Goal: Task Accomplishment & Management: Manage account settings

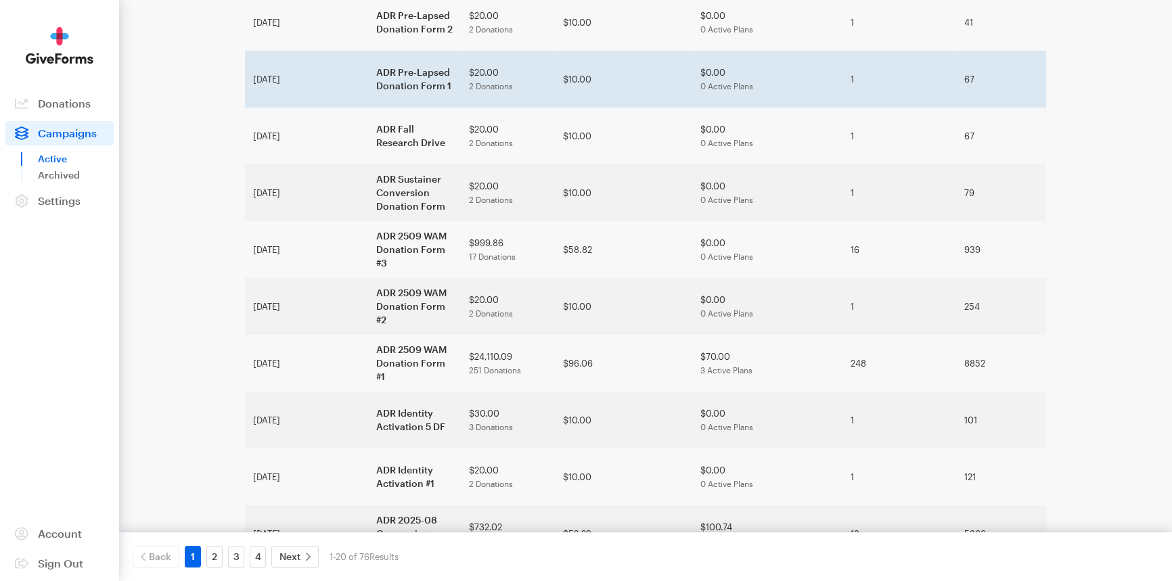
scroll to position [246, 0]
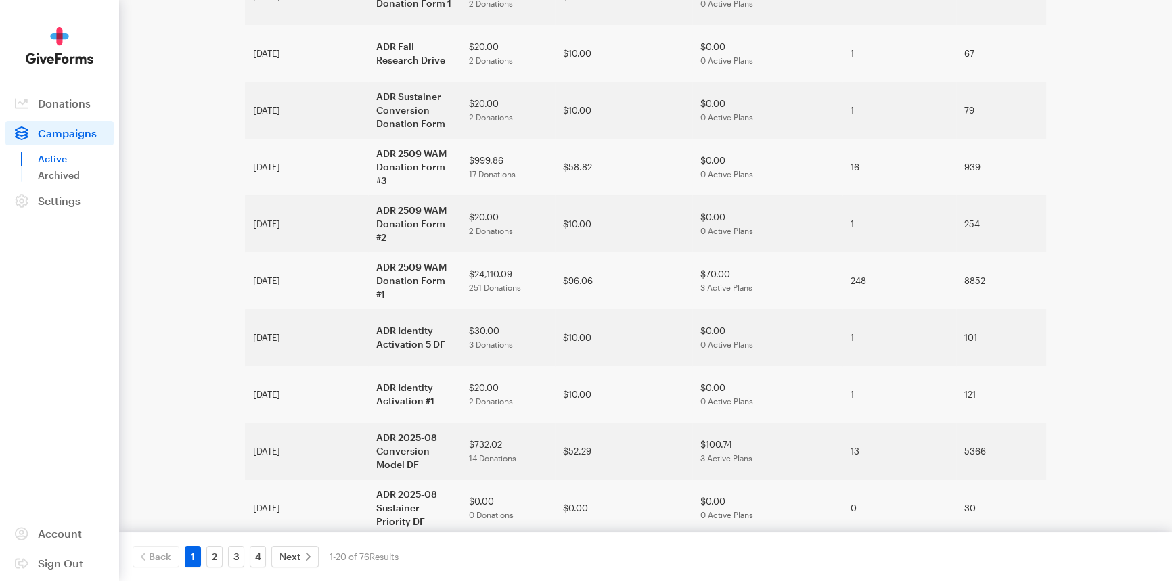
drag, startPoint x: 1104, startPoint y: 441, endPoint x: 1106, endPoint y: 428, distance: 12.9
click at [1104, 440] on div "Campaigns Active Updates Support Alzheimer's Disease Research RKD Group Organiz…" at bounding box center [586, 439] width 1172 height 1371
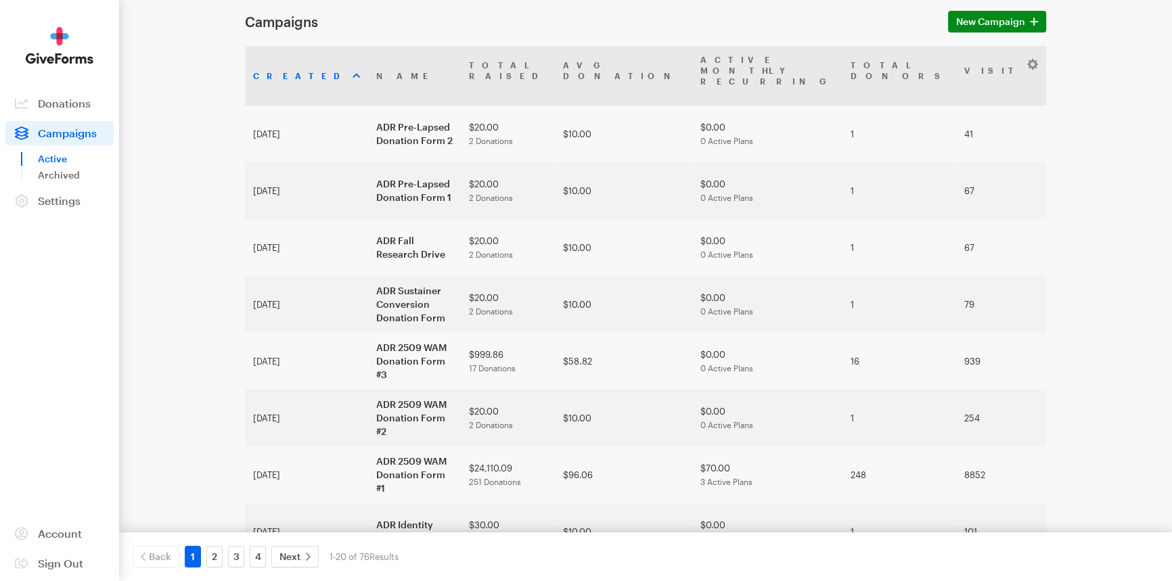
scroll to position [0, 0]
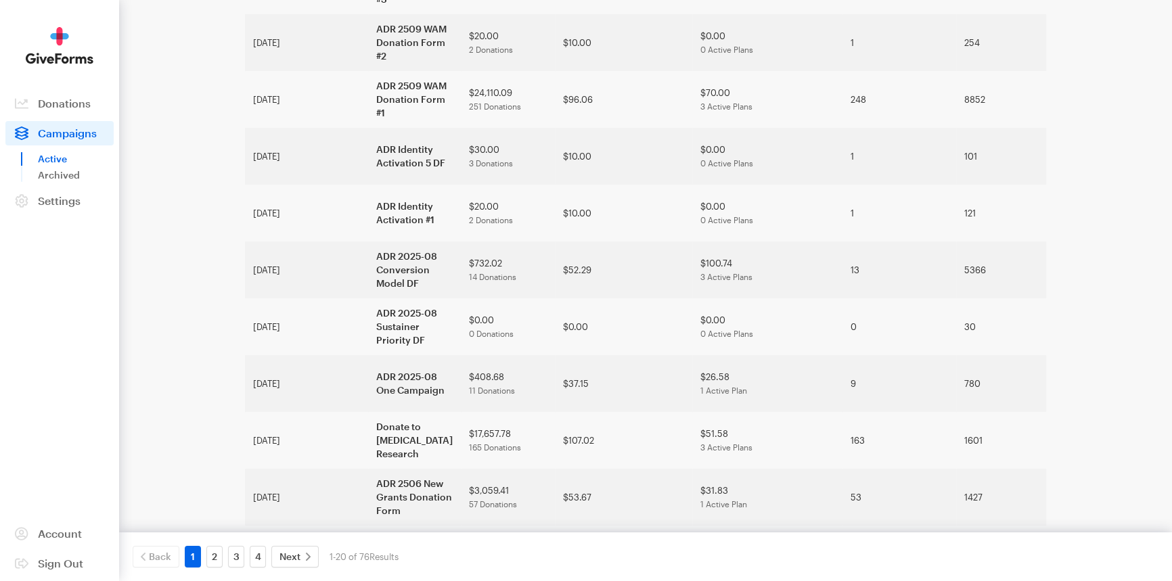
scroll to position [430, 0]
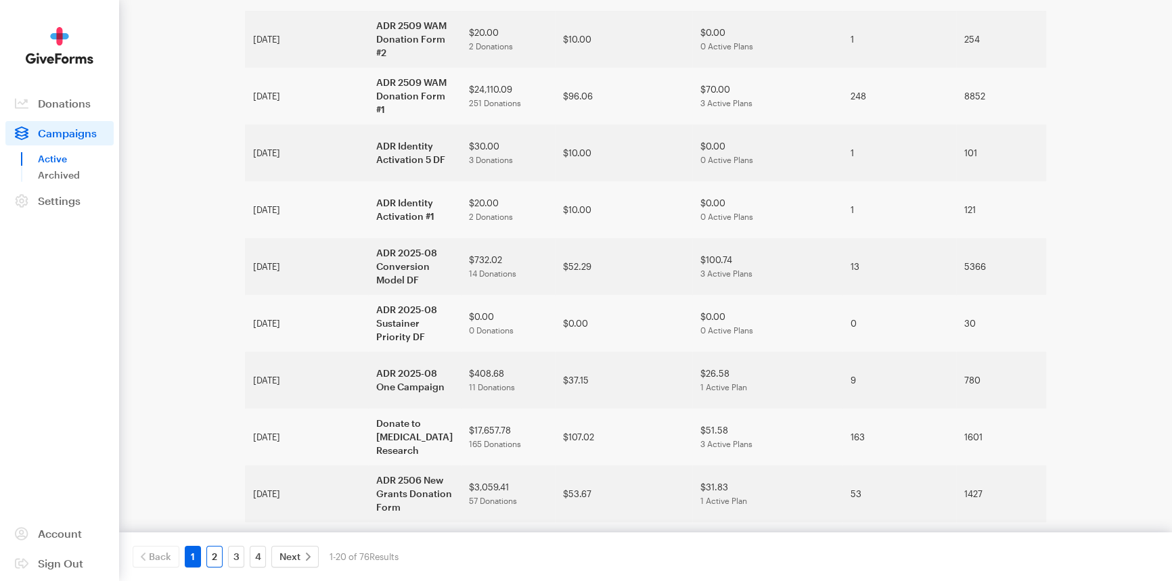
click at [219, 555] on link "2" at bounding box center [214, 557] width 16 height 22
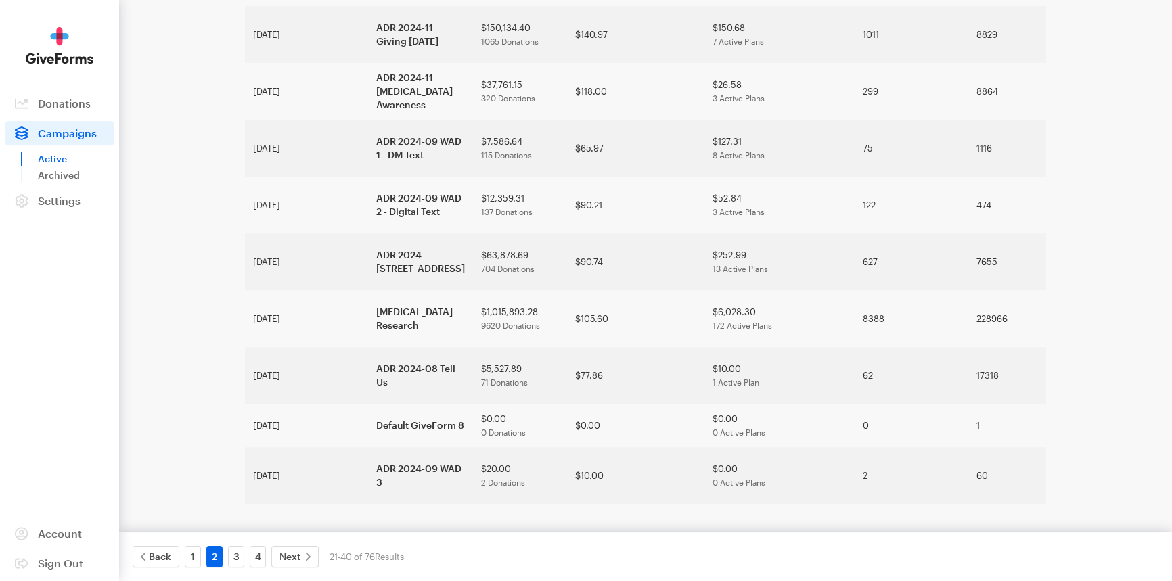
scroll to position [819, 0]
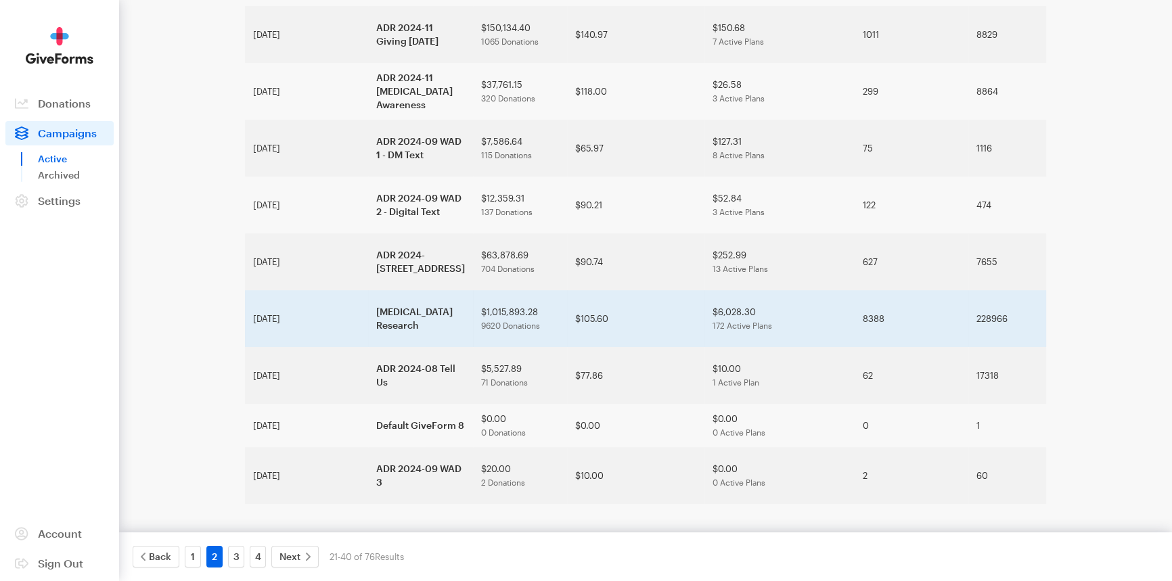
click at [368, 343] on td "[MEDICAL_DATA] Research" at bounding box center [420, 318] width 105 height 57
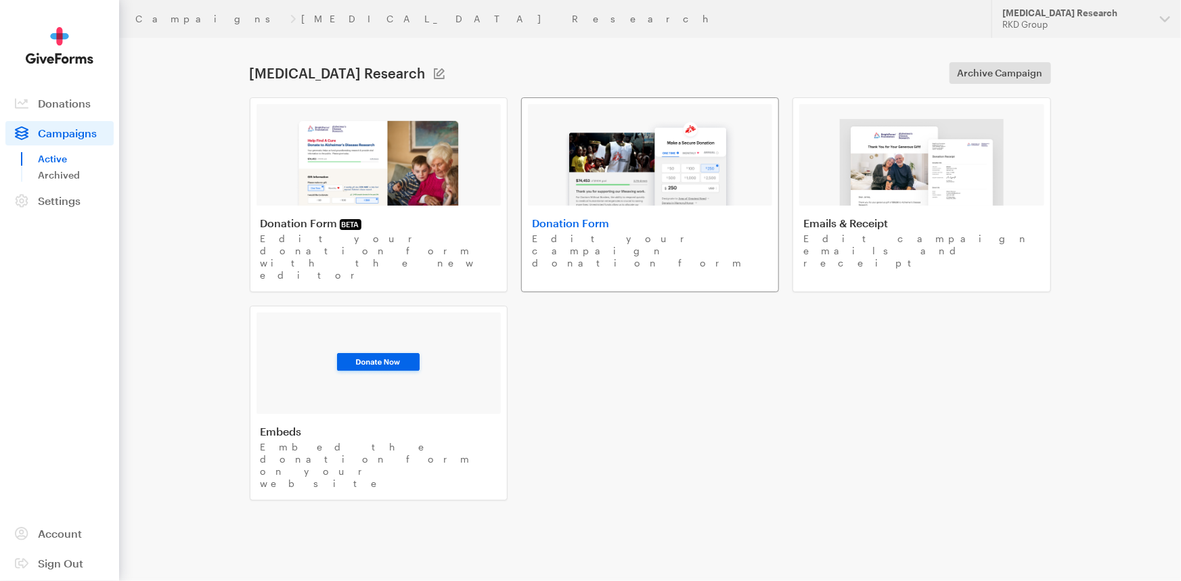
click at [600, 220] on h4 "Donation Form" at bounding box center [650, 224] width 236 height 14
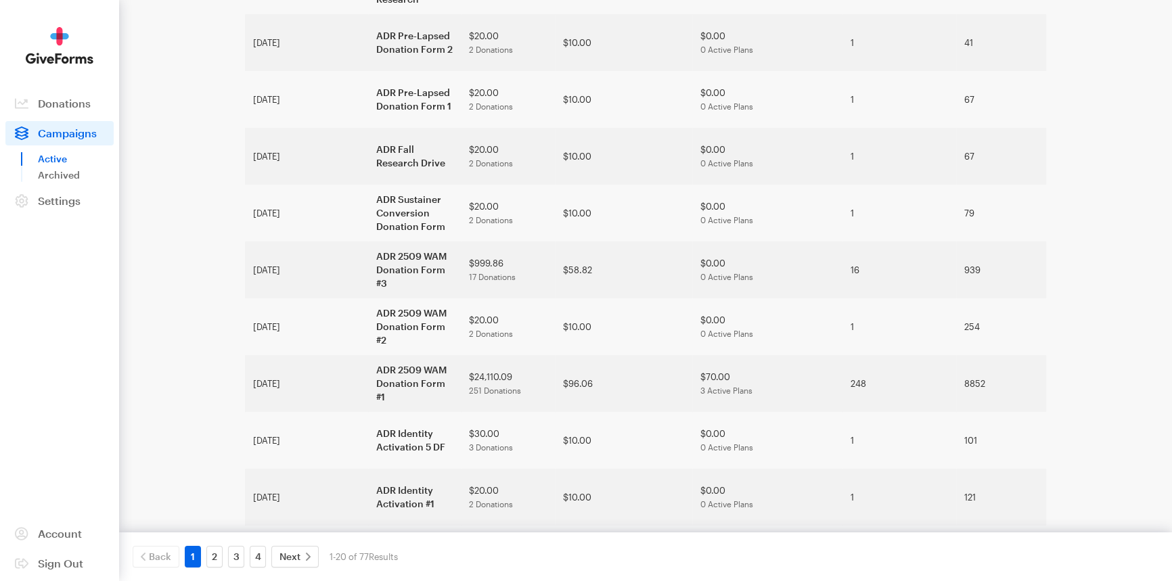
scroll to position [246, 0]
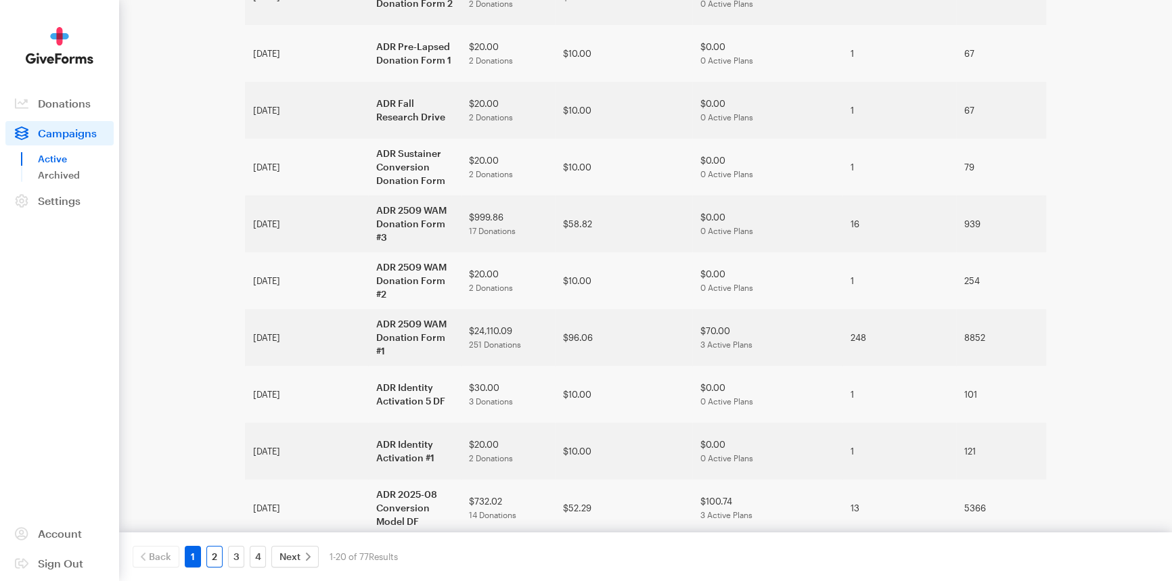
click at [208, 557] on link "2" at bounding box center [214, 557] width 16 height 22
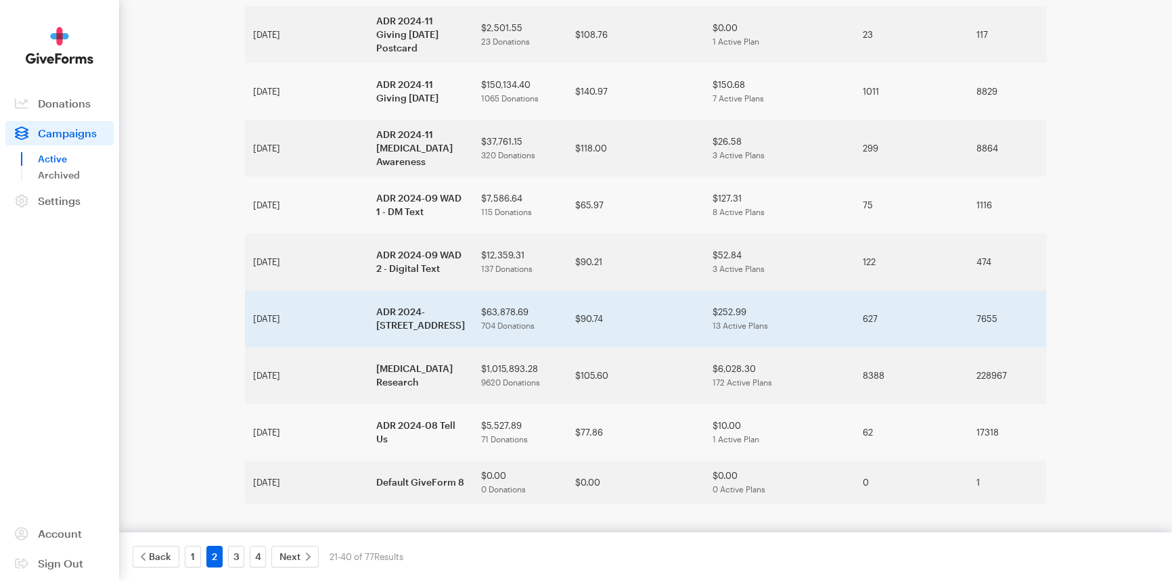
scroll to position [832, 0]
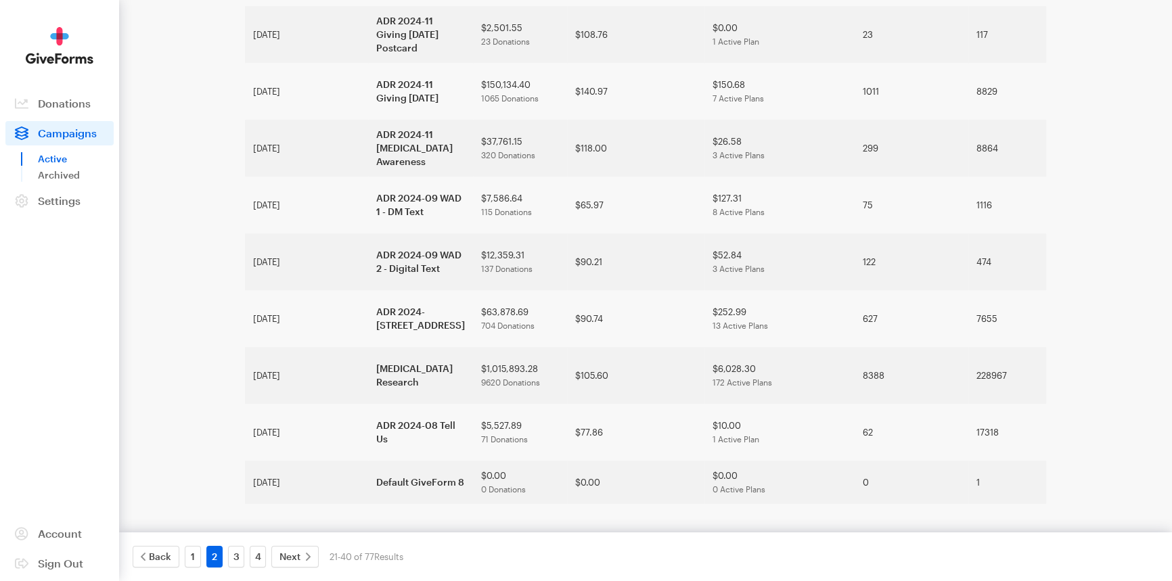
click at [200, 558] on div "1" at bounding box center [193, 557] width 22 height 22
click at [191, 558] on link "1" at bounding box center [193, 557] width 16 height 22
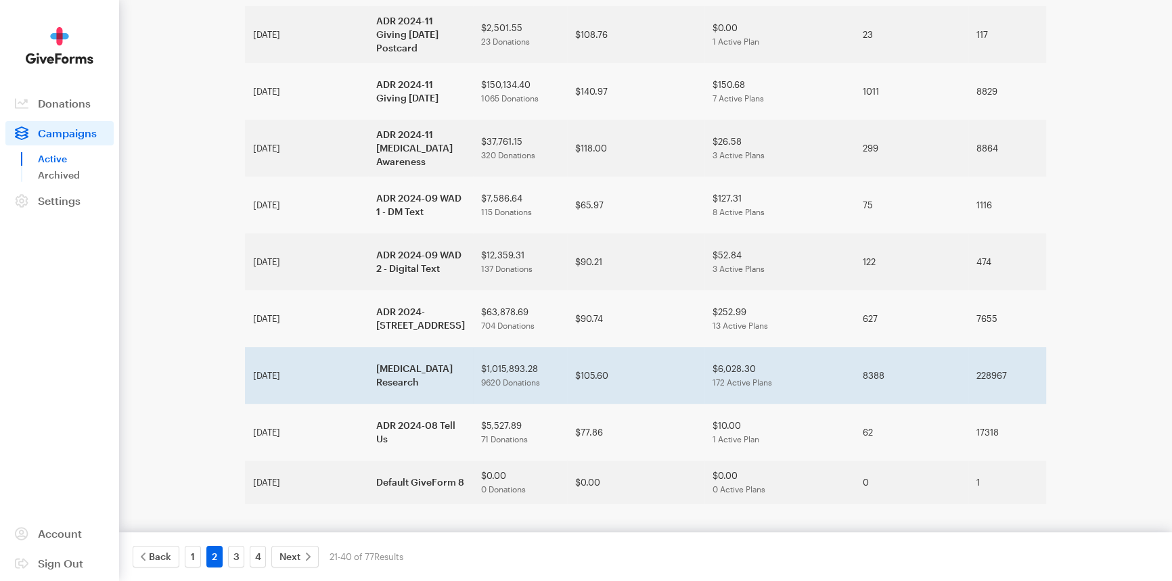
scroll to position [828, 0]
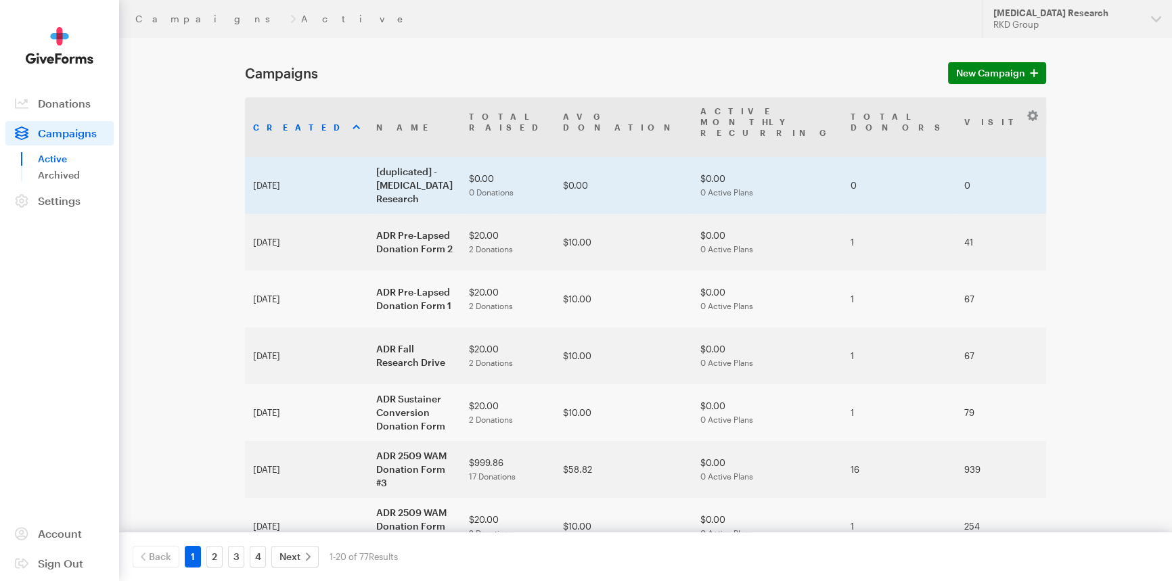
click at [368, 164] on td "[duplicated] - [MEDICAL_DATA] Research" at bounding box center [414, 185] width 93 height 57
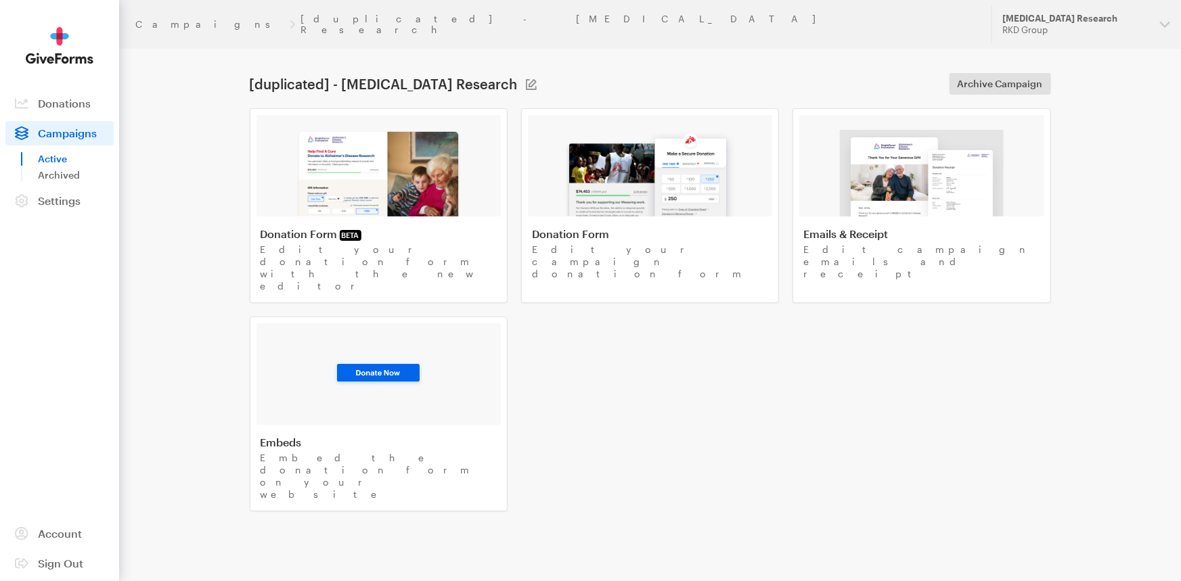
click at [410, 231] on div "Donation Form BETA Edit your donation form with the new editor" at bounding box center [379, 259] width 236 height 65
click at [654, 168] on img at bounding box center [650, 173] width 173 height 87
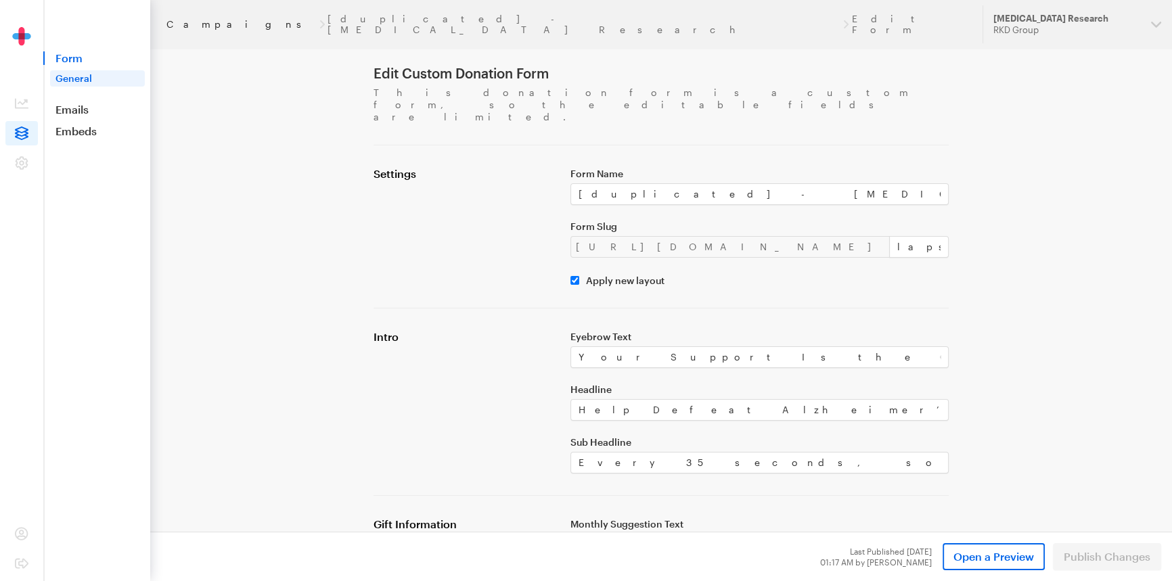
click at [185, 21] on link "Campaigns" at bounding box center [241, 24] width 150 height 11
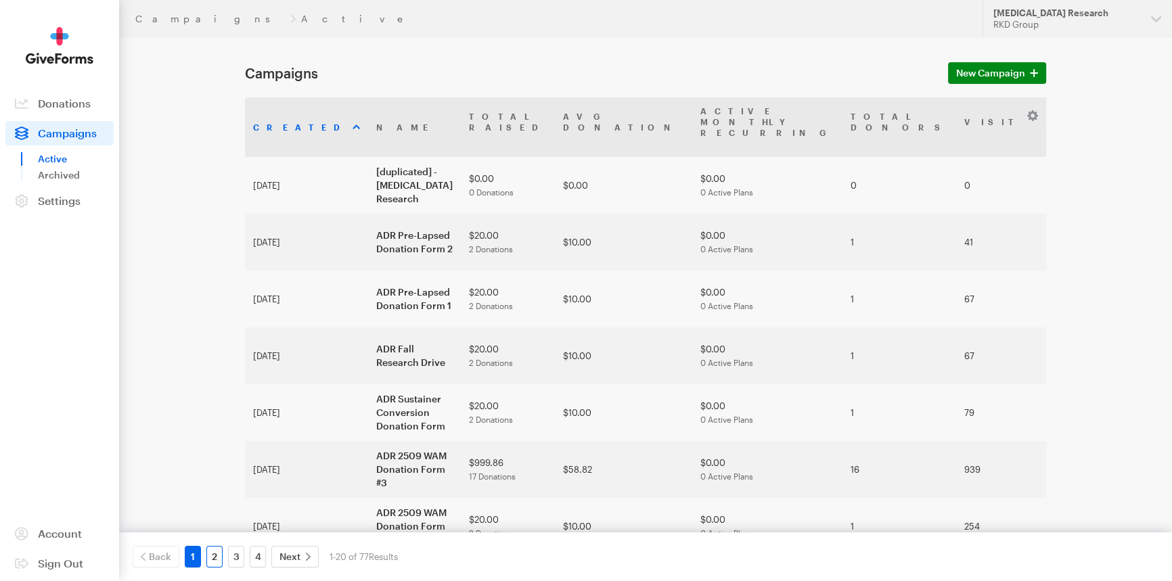
click at [217, 565] on link "2" at bounding box center [214, 557] width 16 height 22
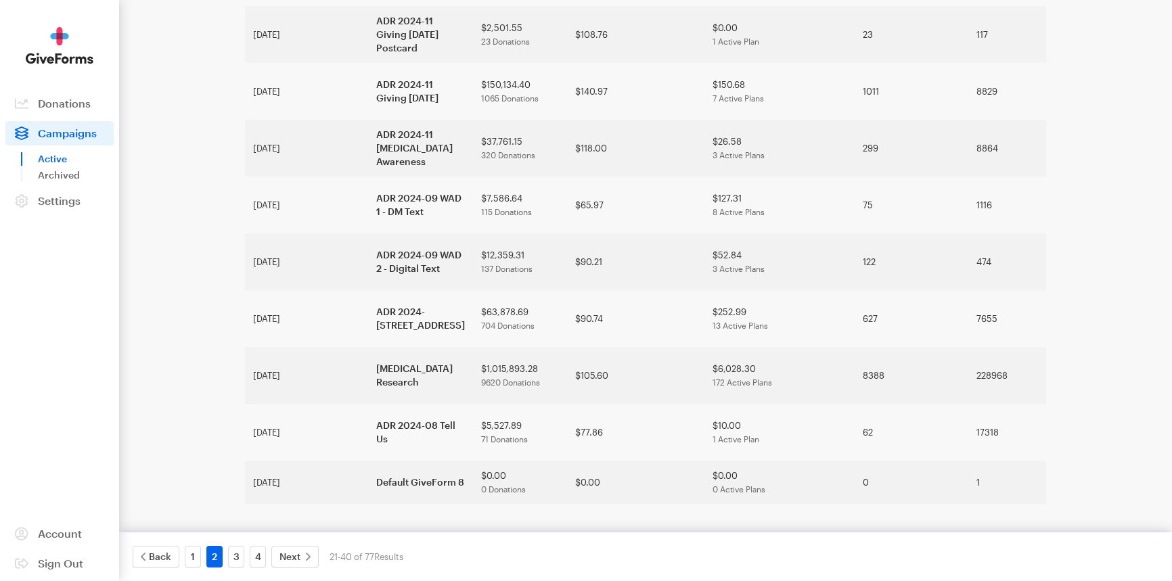
scroll to position [832, 0]
click at [196, 551] on link "1" at bounding box center [193, 557] width 16 height 22
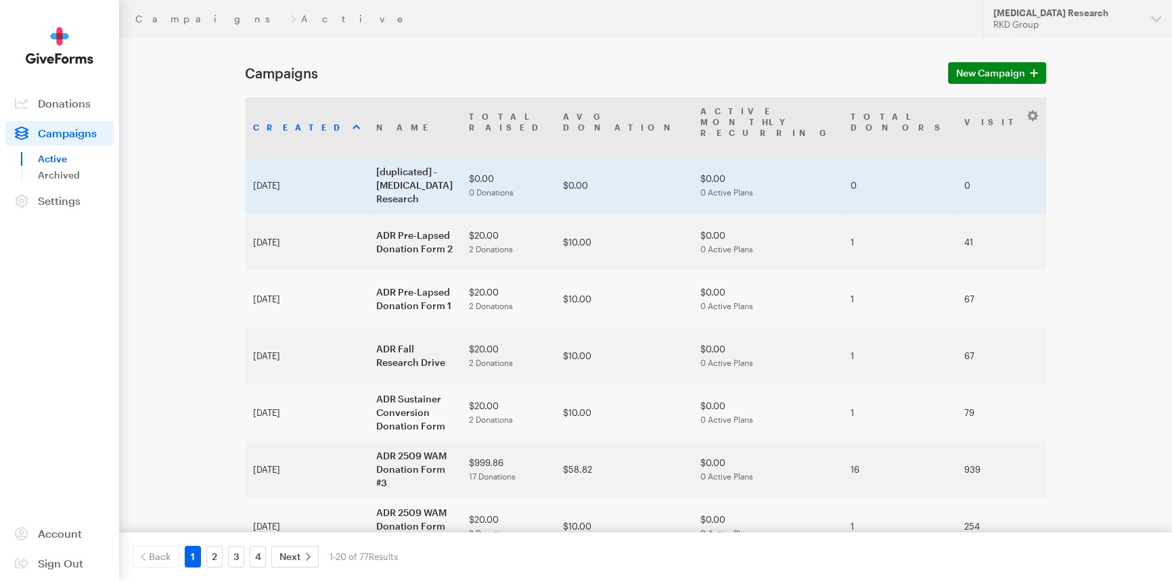
click at [368, 157] on td "[duplicated] - [MEDICAL_DATA] Research" at bounding box center [414, 185] width 93 height 57
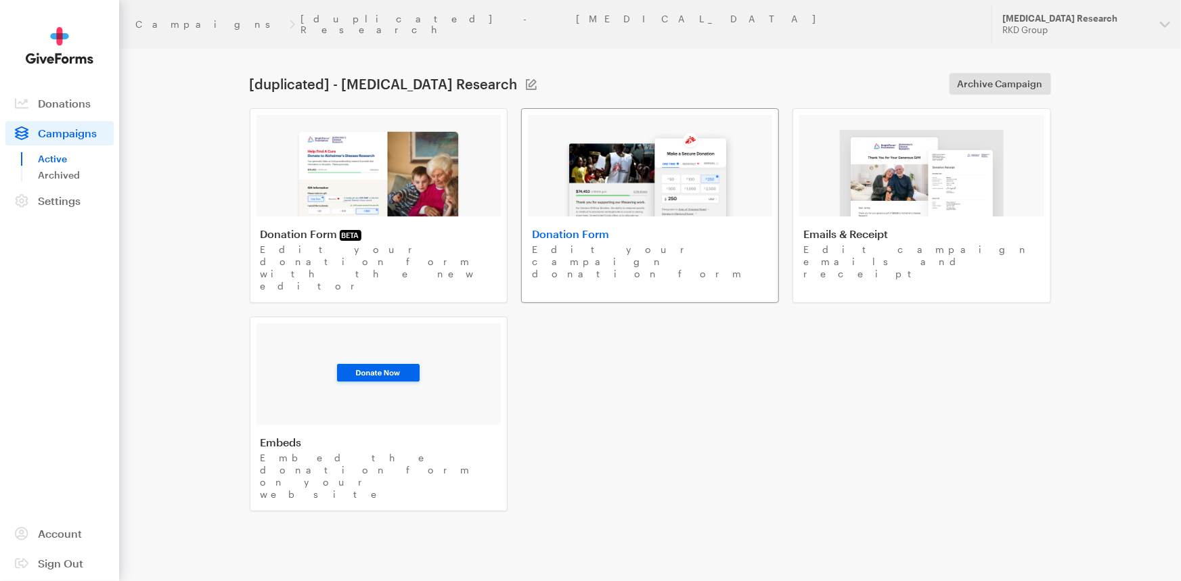
click at [614, 185] on img at bounding box center [650, 173] width 173 height 87
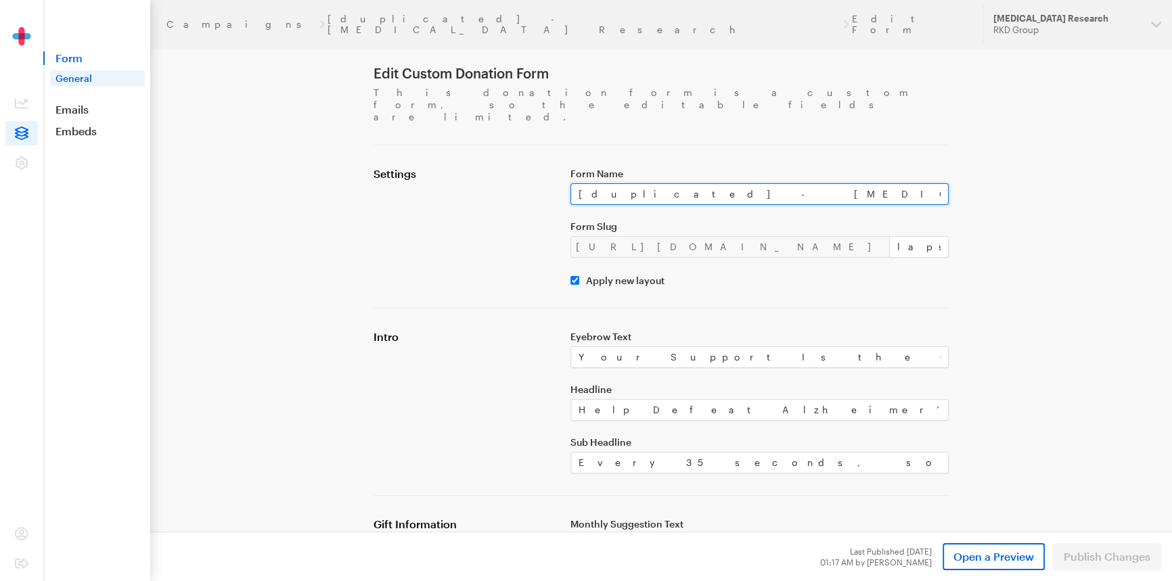
drag, startPoint x: 815, startPoint y: 175, endPoint x: 535, endPoint y: 183, distance: 280.9
click at [535, 183] on div "Settings Form Name [duplicated] - Alzheimer's Disease Research Form Slug https:…" at bounding box center [660, 226] width 591 height 119
paste input "ADR Lapsed Donation Form 1"
type input "ADR Lapsed Donation Form 1"
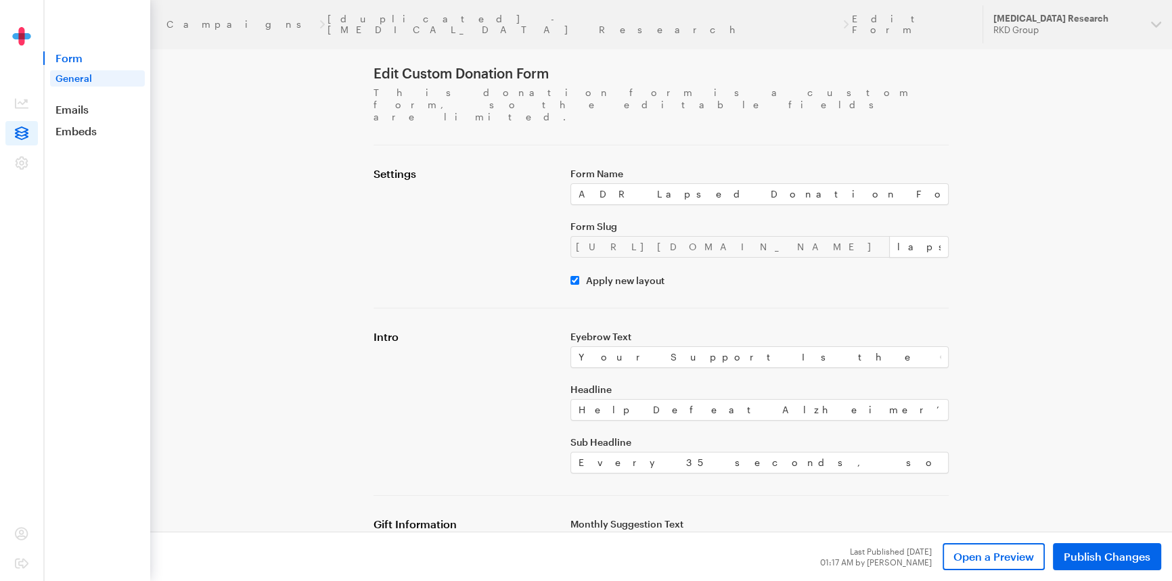
click at [463, 202] on div "Settings" at bounding box center [463, 226] width 197 height 119
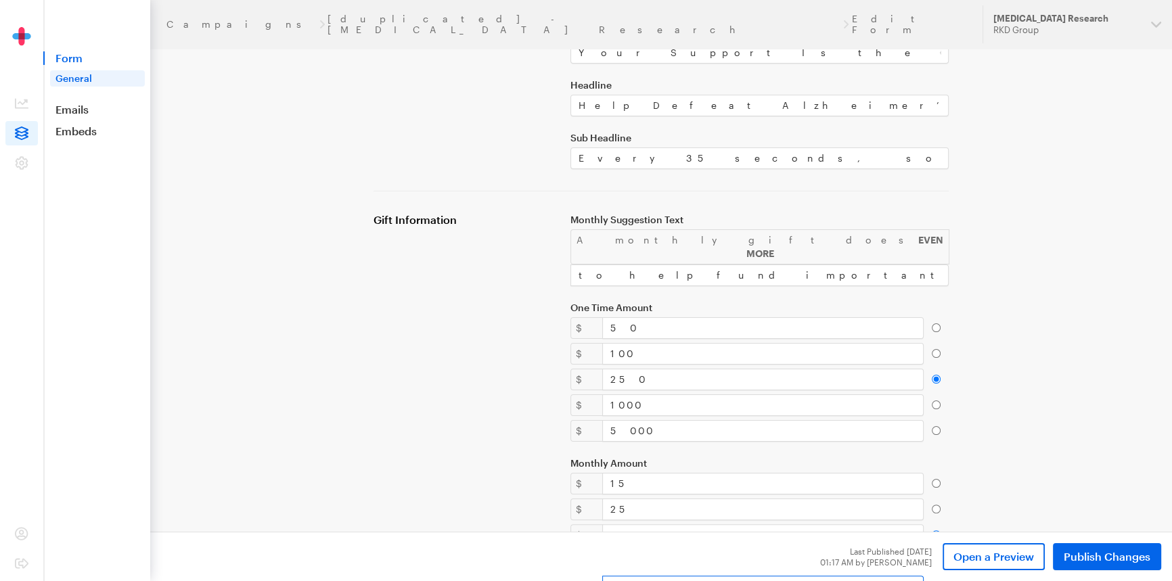
scroll to position [307, 0]
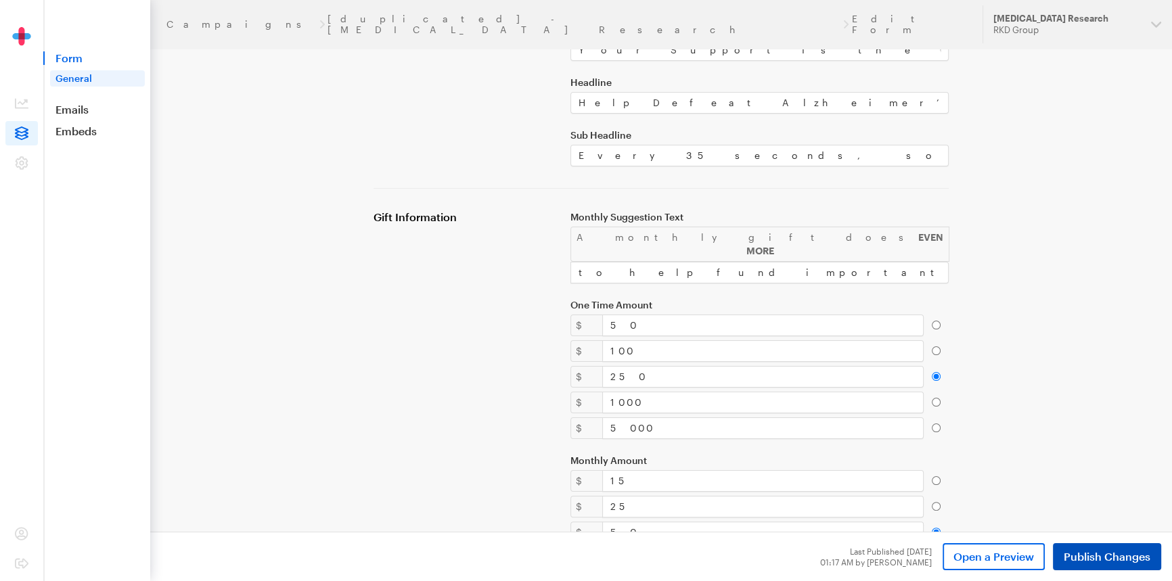
click at [1075, 554] on span "Publish Changes" at bounding box center [1107, 557] width 87 height 16
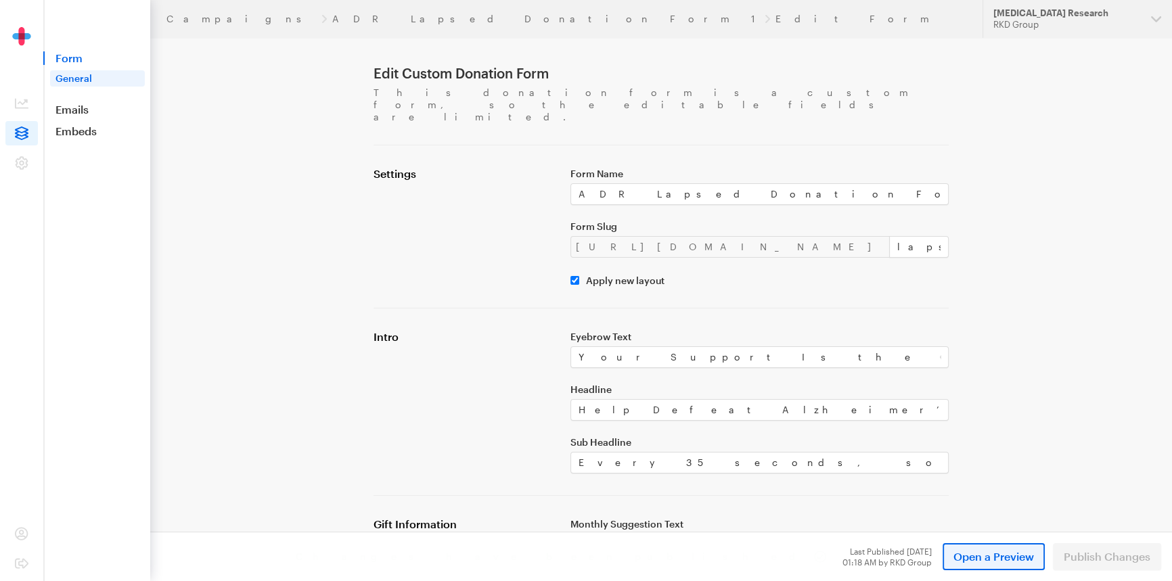
click at [992, 555] on span "Open a Preview" at bounding box center [993, 557] width 81 height 16
click at [332, 19] on link "ADR Lapsed Donation Form 1" at bounding box center [545, 19] width 427 height 11
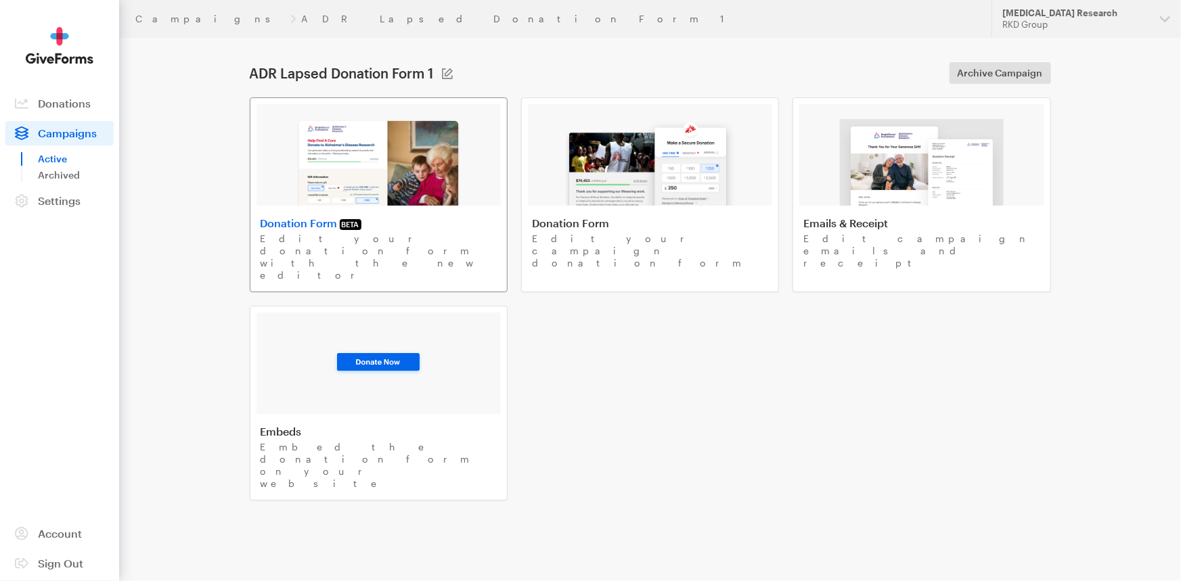
click at [264, 155] on div at bounding box center [378, 154] width 244 height 101
click at [635, 191] on img at bounding box center [650, 162] width 173 height 87
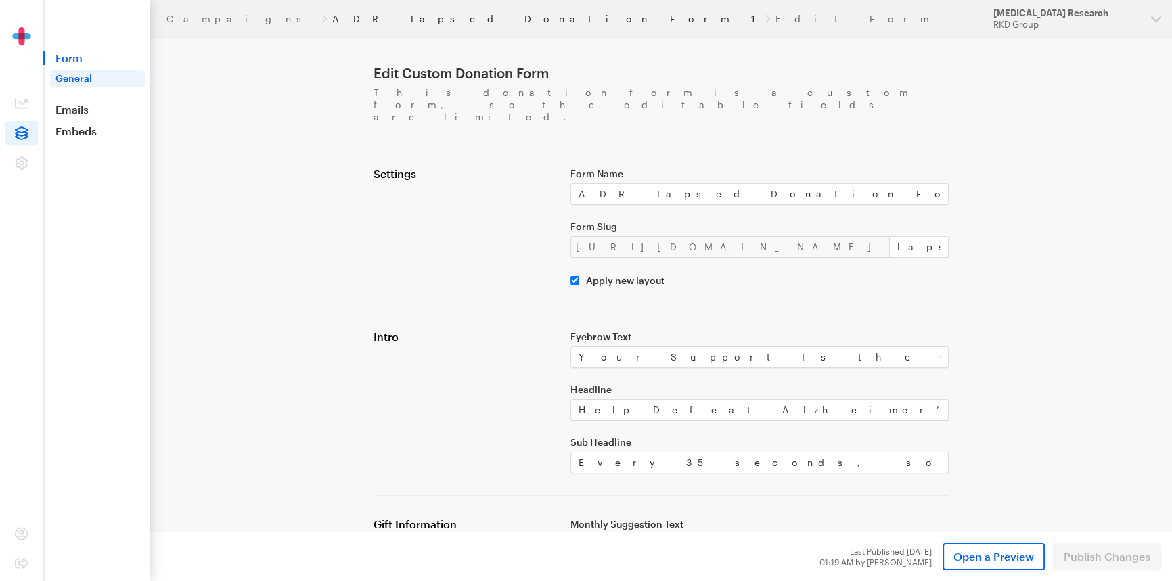
click at [332, 18] on link "ADR Lapsed Donation Form 1" at bounding box center [545, 19] width 427 height 11
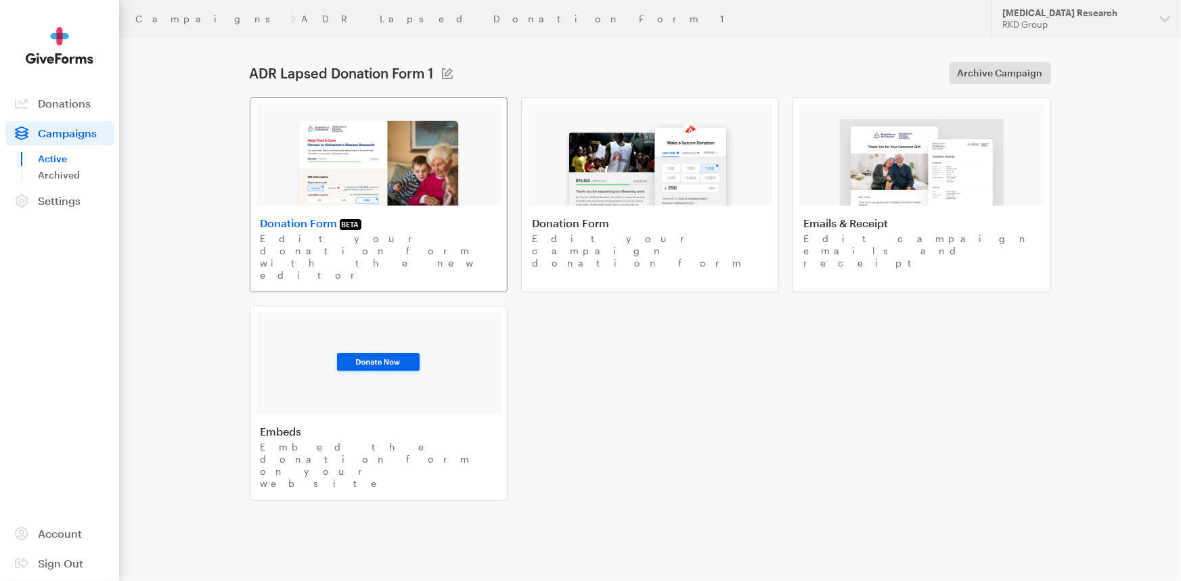
click at [380, 171] on img at bounding box center [379, 162] width 166 height 87
click at [697, 413] on div "Donation Form BETA Edit your donation form with the new editor Donation Form Ed…" at bounding box center [650, 298] width 801 height 403
click at [162, 20] on link "Campaigns" at bounding box center [210, 19] width 150 height 11
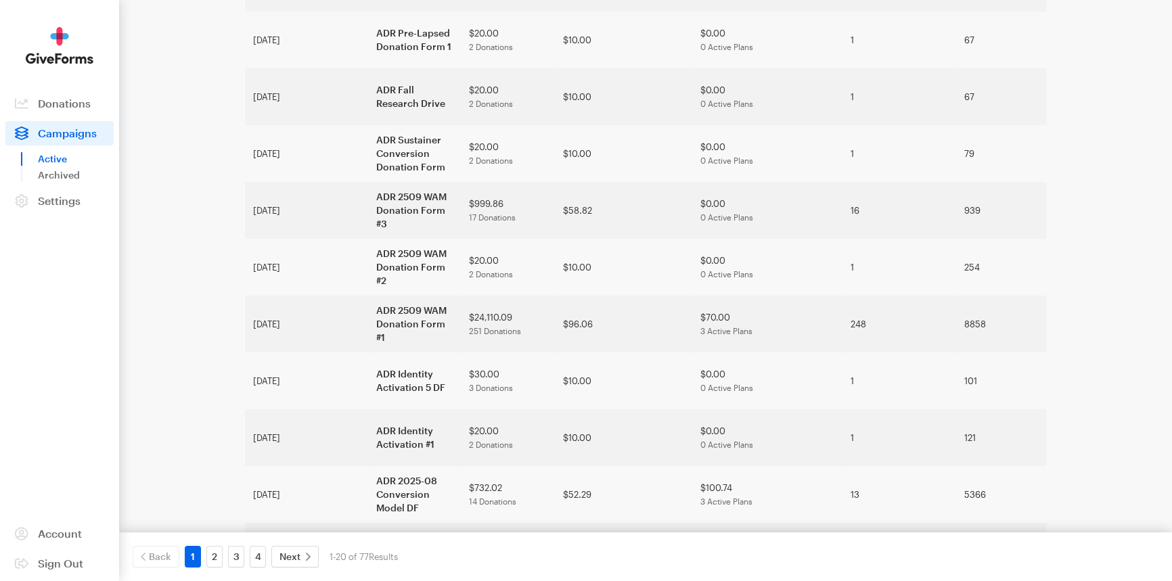
click at [174, 166] on main "Campaigns New Campaign Created Name Total Raised Avg Donation Active Monthly Re…" at bounding box center [586, 451] width 974 height 1319
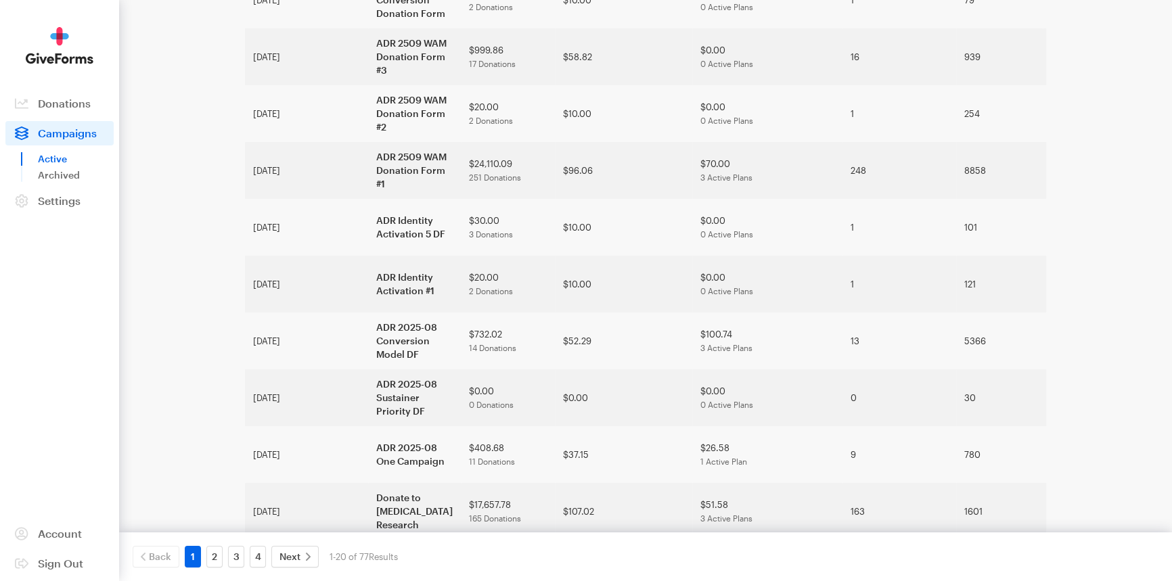
scroll to position [553, 0]
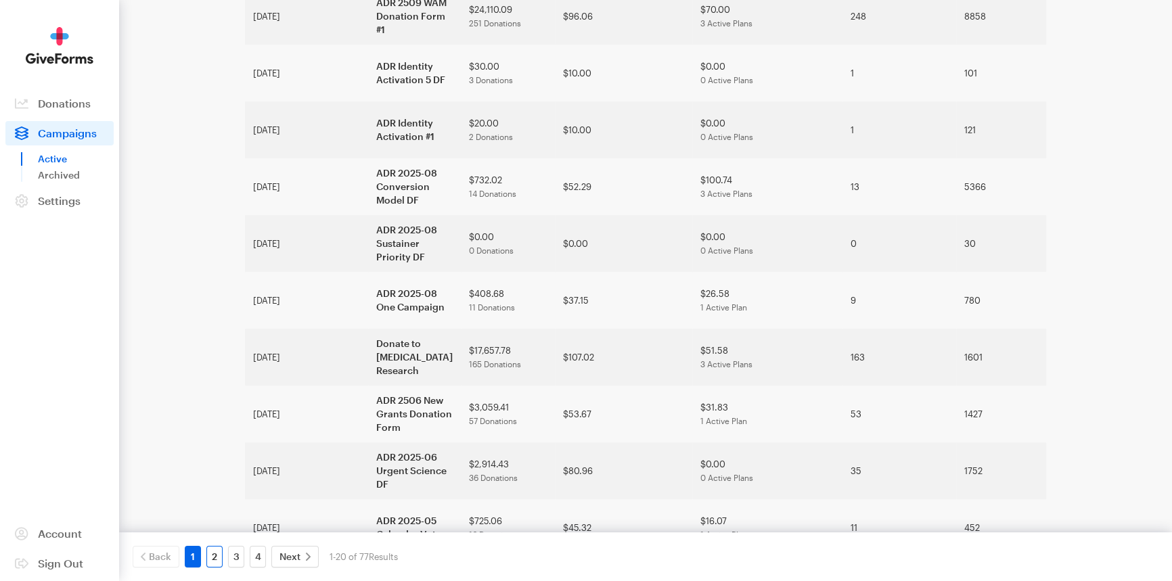
click at [210, 558] on link "2" at bounding box center [214, 557] width 16 height 22
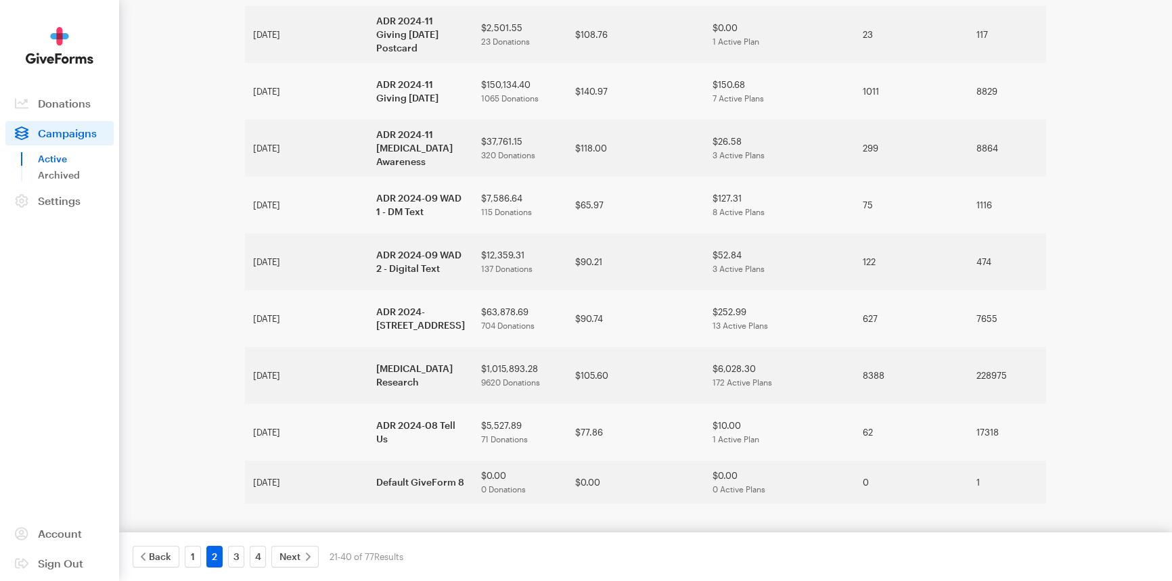
scroll to position [832, 0]
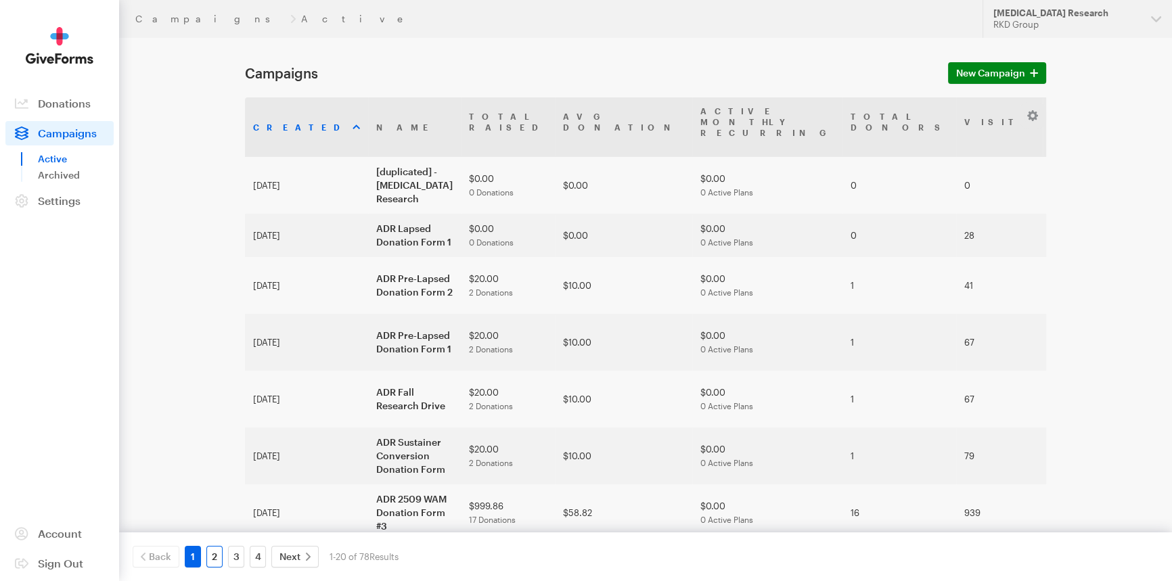
click at [219, 564] on link "2" at bounding box center [214, 557] width 16 height 22
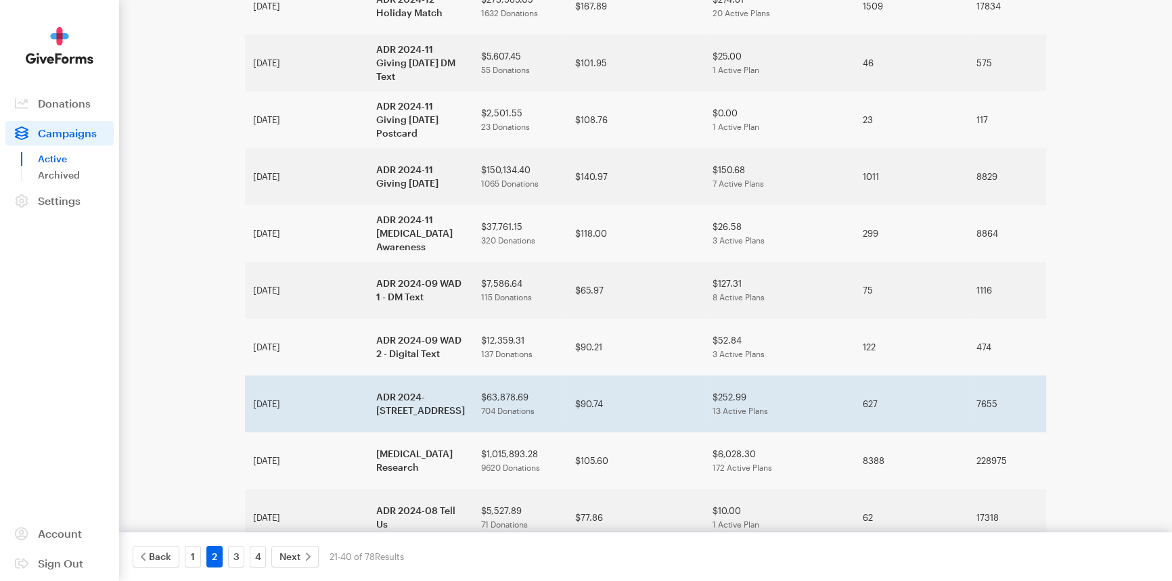
scroll to position [859, 0]
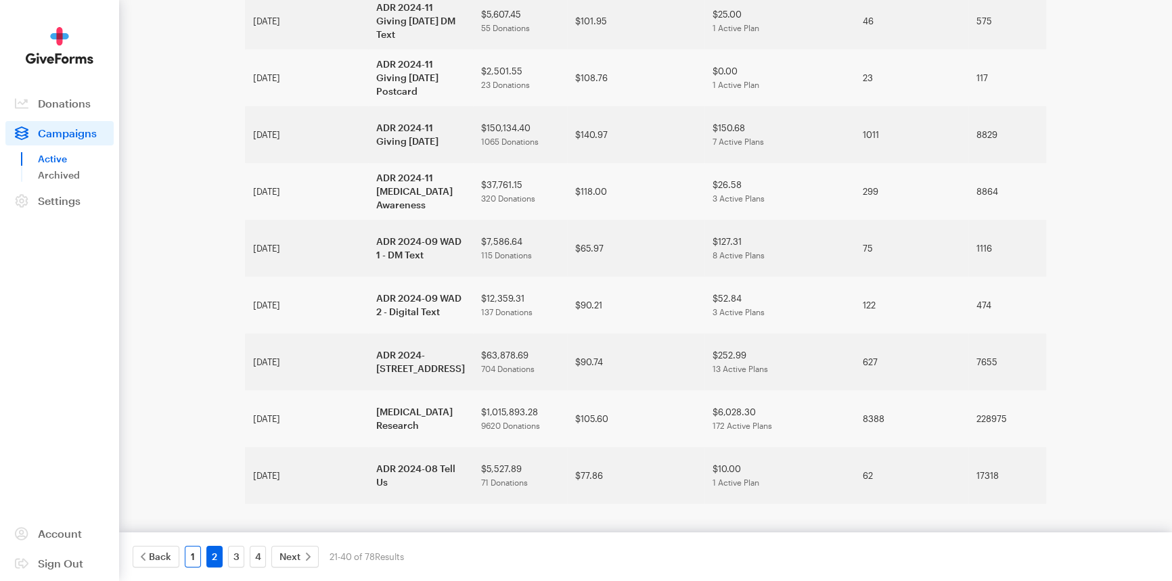
click at [189, 557] on link "1" at bounding box center [193, 557] width 16 height 22
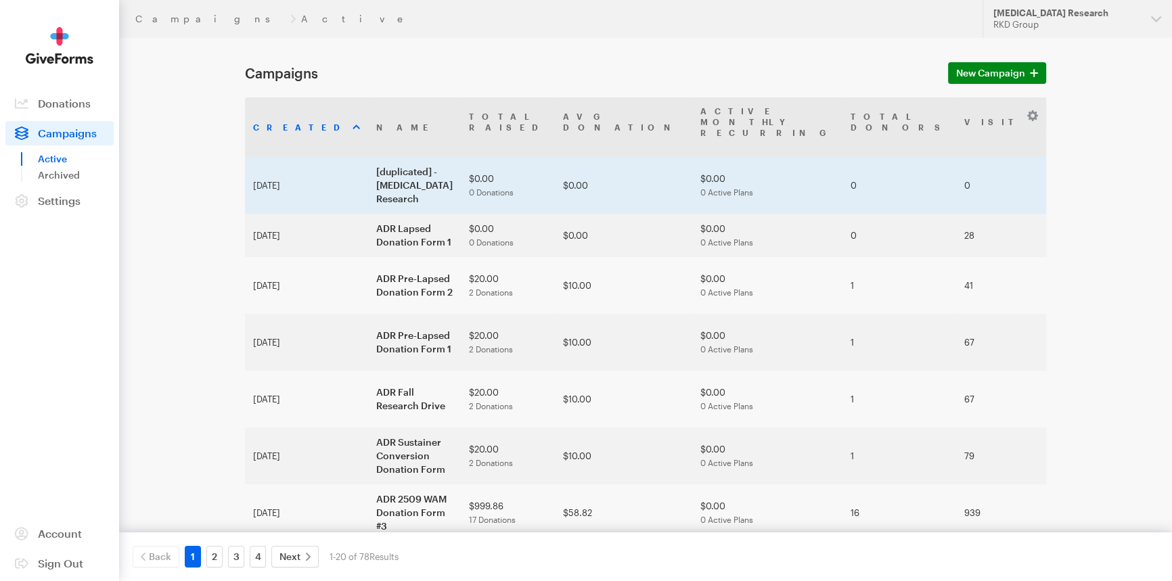
click at [368, 157] on td "[duplicated] - Alzheimer's Disease Research" at bounding box center [414, 185] width 93 height 57
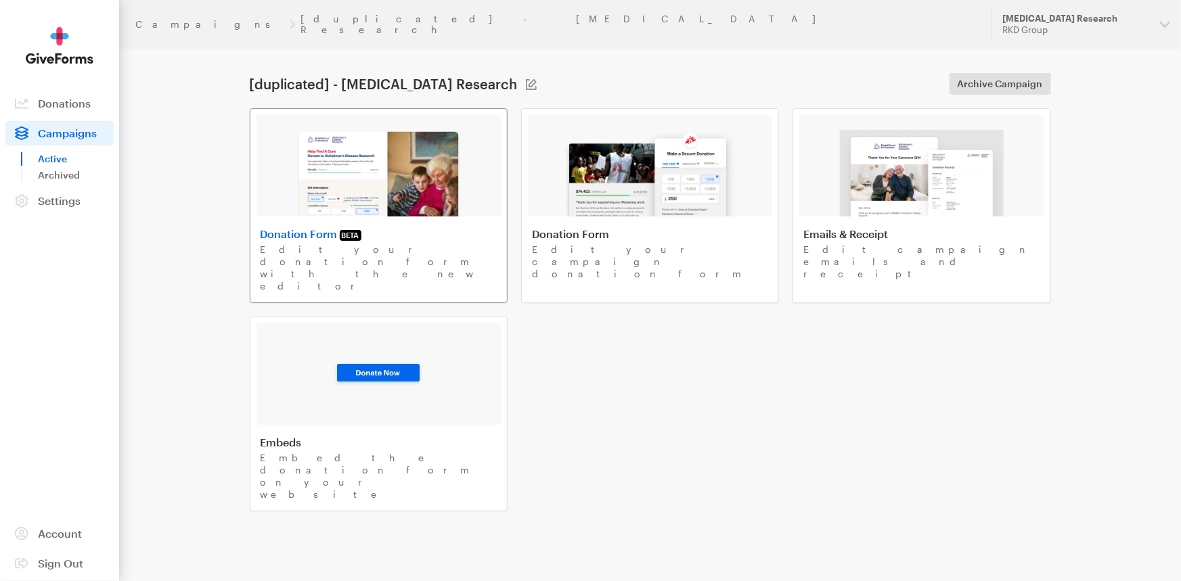
click at [315, 160] on img at bounding box center [379, 173] width 166 height 87
click at [579, 157] on img at bounding box center [650, 173] width 173 height 87
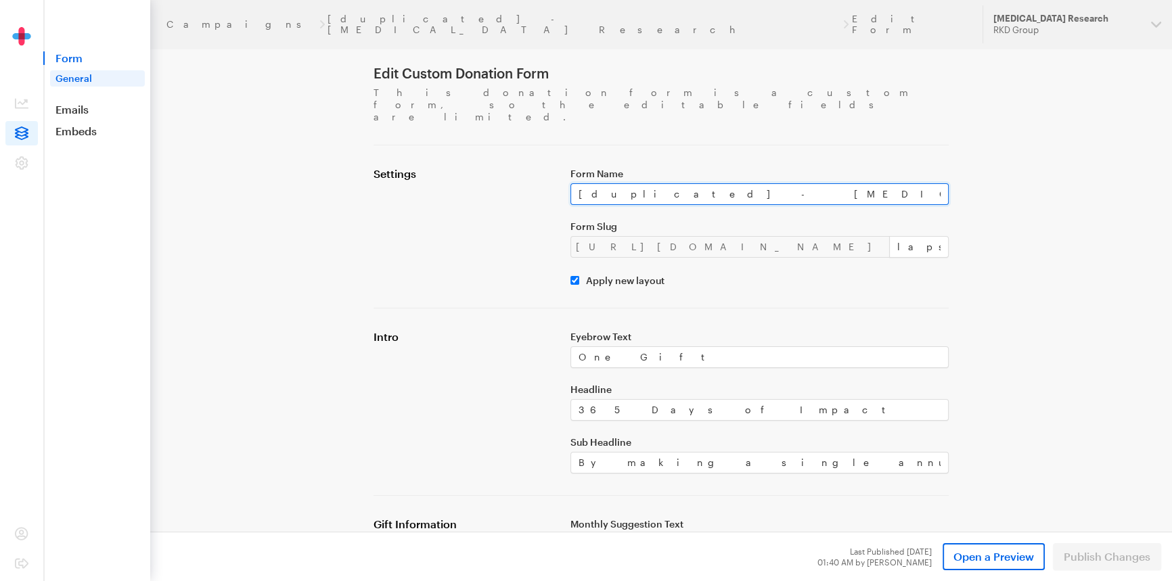
drag, startPoint x: 786, startPoint y: 164, endPoint x: 560, endPoint y: 165, distance: 226.0
click at [562, 167] on div "Settings Form Name [duplicated] - Alzheimer's Disease Research Form Slug https:…" at bounding box center [660, 226] width 591 height 119
paste input "ADR Lapsed Donation Form 2"
type input "ADR Lapsed Donation Form 2"
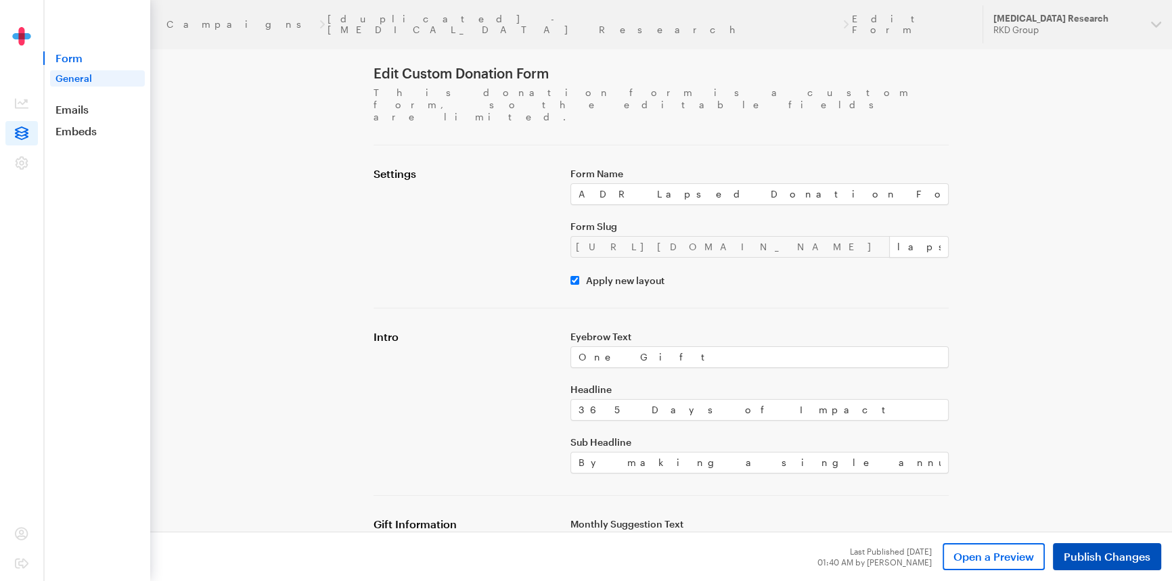
click at [1076, 562] on span "Publish Changes" at bounding box center [1107, 557] width 87 height 16
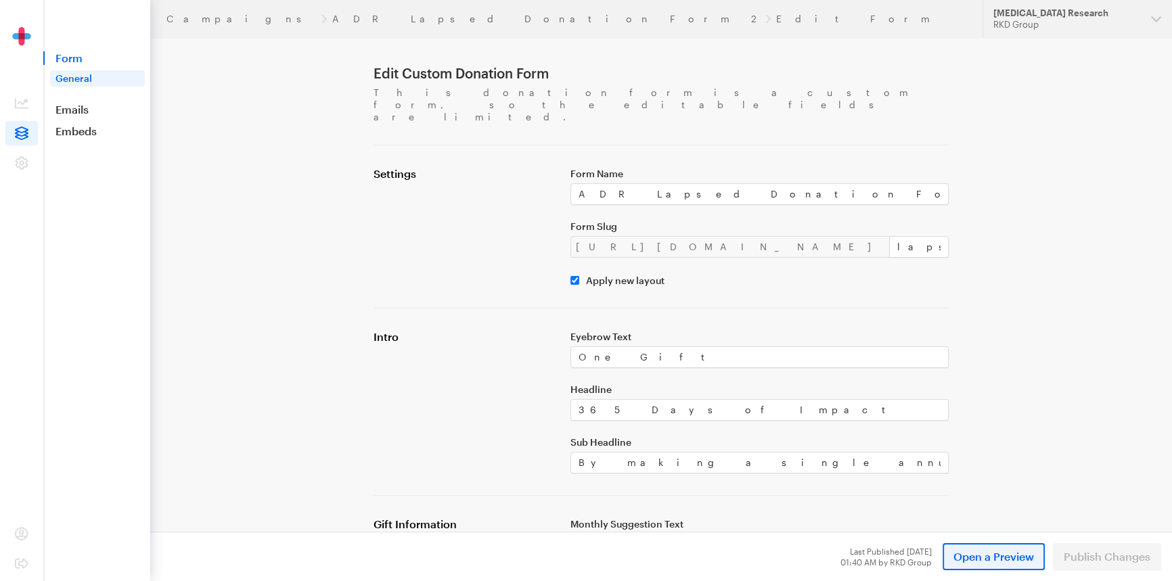
click at [998, 558] on span "Open a Preview" at bounding box center [993, 557] width 81 height 16
click at [203, 20] on link "Campaigns" at bounding box center [241, 19] width 150 height 11
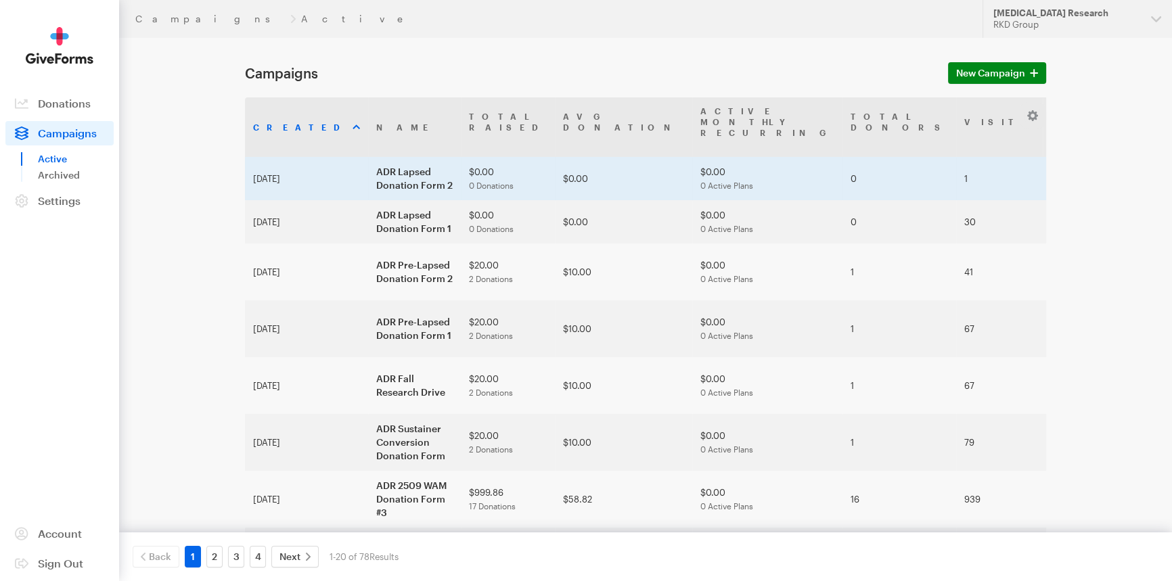
click at [368, 162] on td "ADR Lapsed Donation Form 2" at bounding box center [414, 178] width 93 height 43
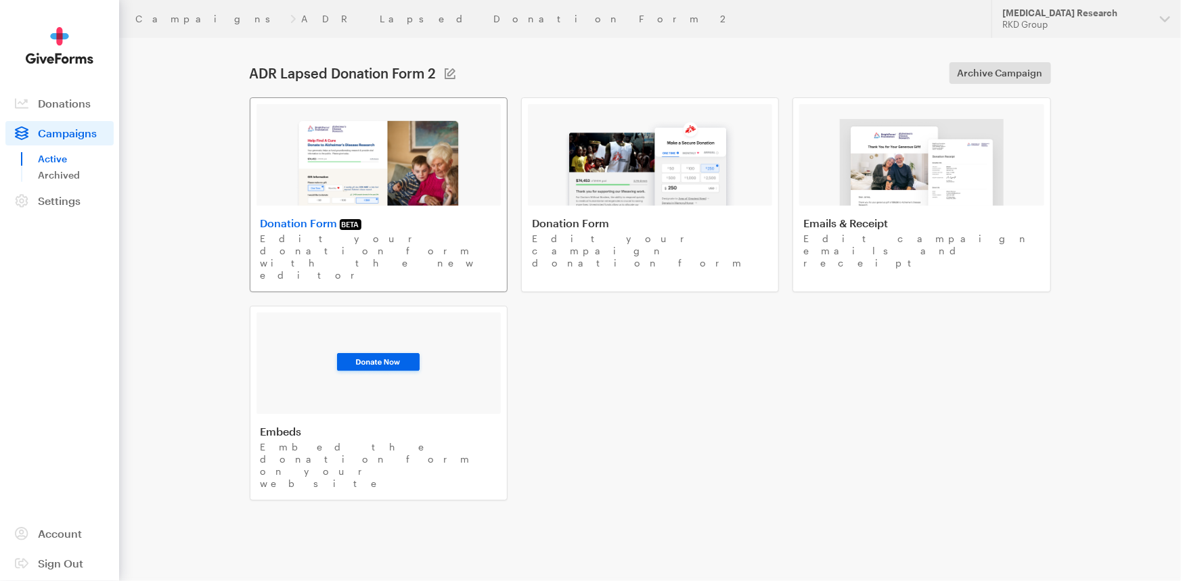
click at [449, 176] on img at bounding box center [379, 162] width 166 height 87
click at [175, 18] on link "Campaigns" at bounding box center [210, 19] width 150 height 11
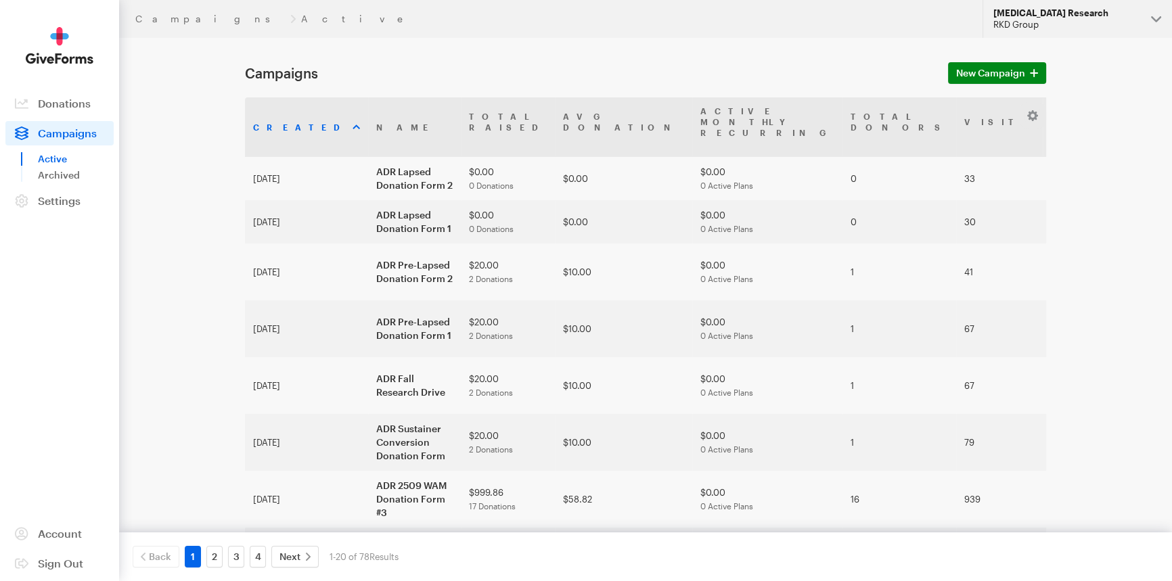
click at [1049, 12] on div "[MEDICAL_DATA] Research" at bounding box center [1066, 13] width 147 height 12
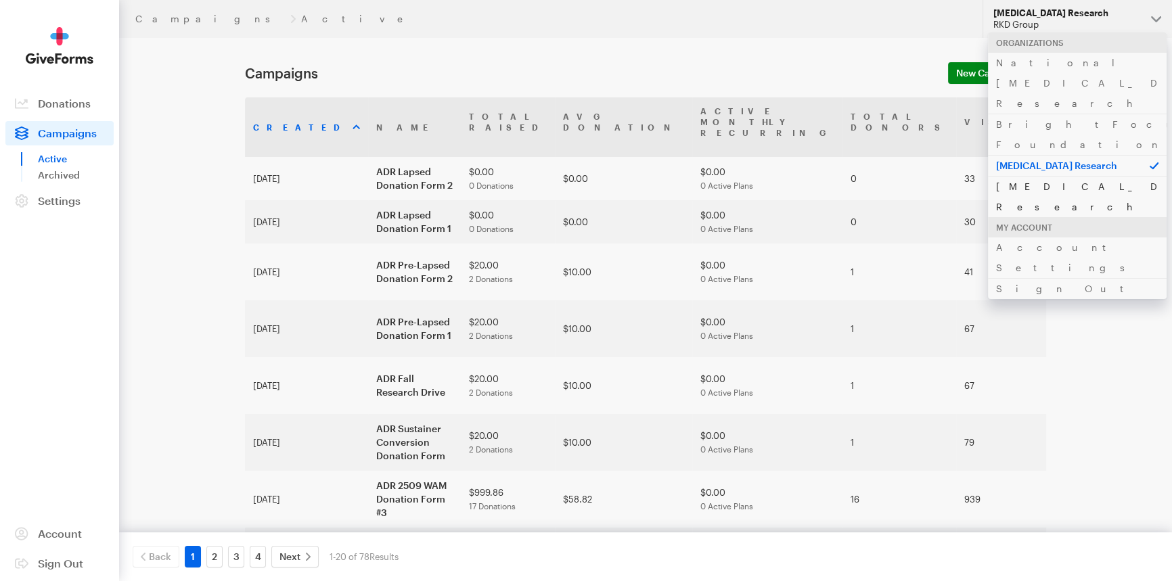
click at [1008, 176] on link "[MEDICAL_DATA] Research" at bounding box center [1077, 196] width 179 height 41
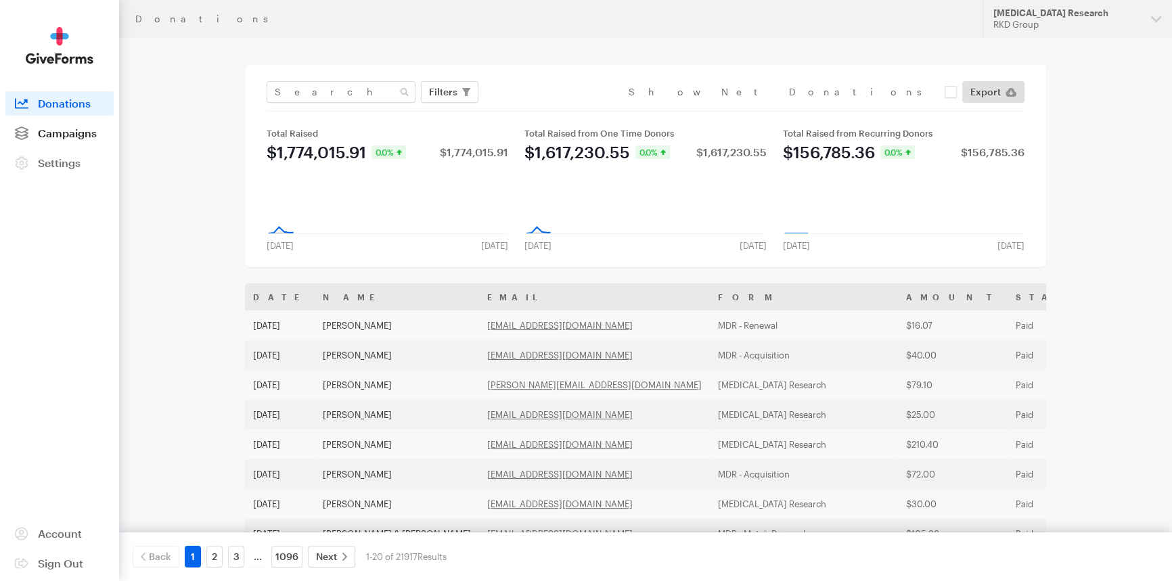
click at [60, 134] on span "Campaigns" at bounding box center [67, 133] width 59 height 13
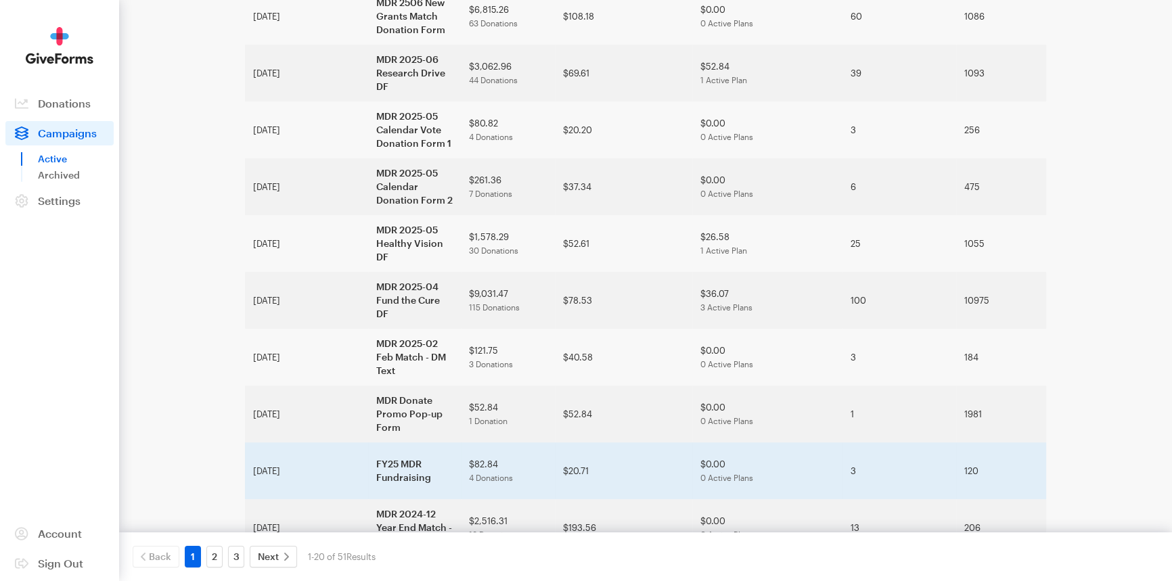
scroll to position [712, 0]
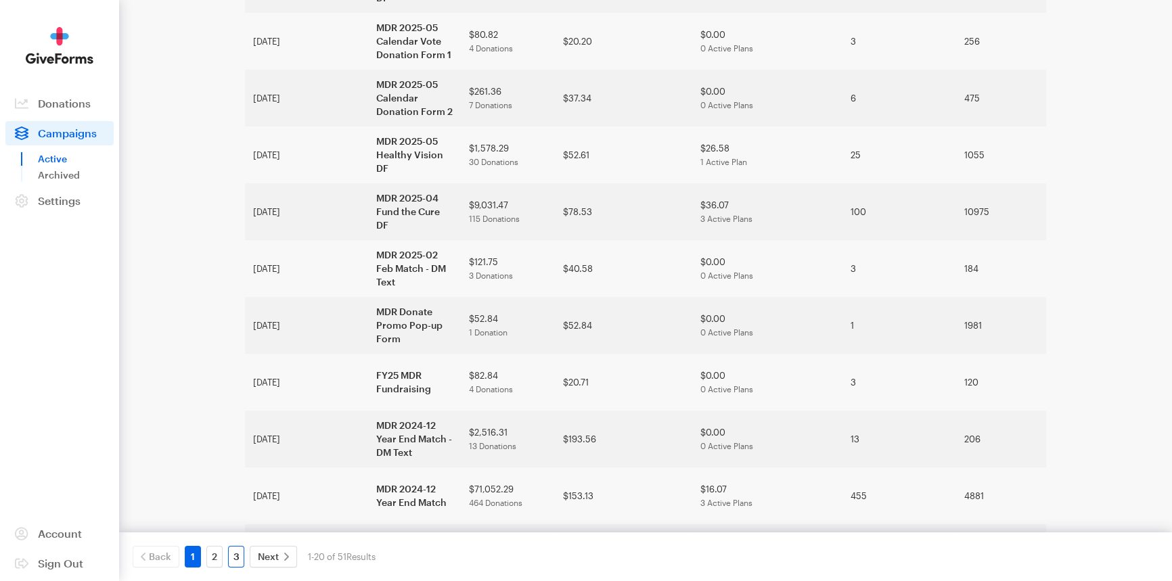
click at [231, 557] on link "3" at bounding box center [236, 557] width 16 height 22
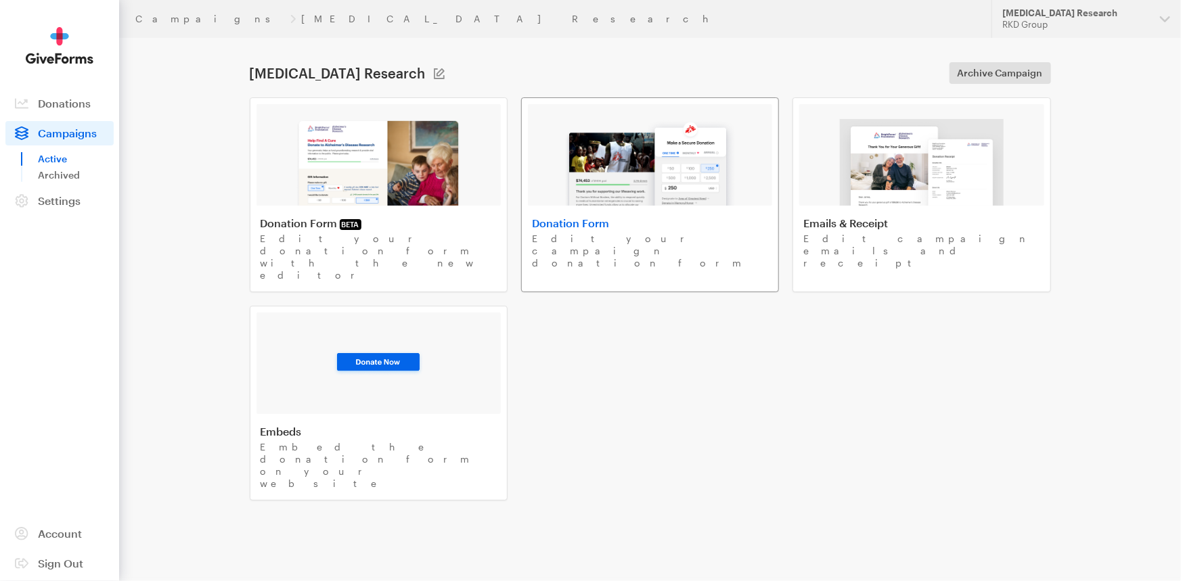
click at [663, 195] on img at bounding box center [650, 162] width 173 height 87
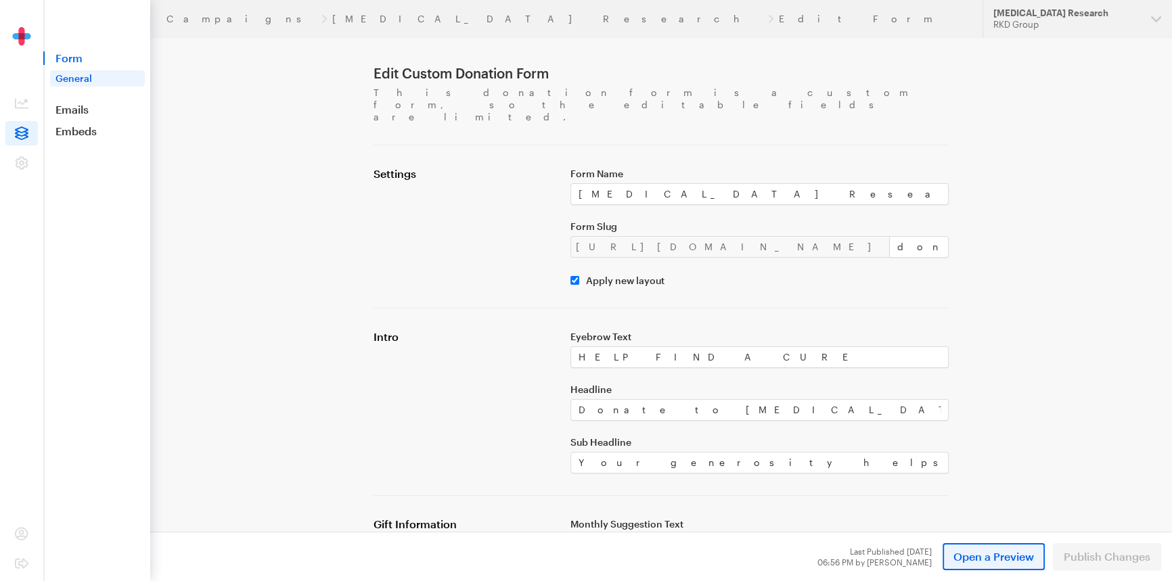
click at [978, 551] on span "Open a Preview" at bounding box center [993, 557] width 81 height 16
click at [332, 14] on link "[MEDICAL_DATA] Research" at bounding box center [547, 19] width 430 height 11
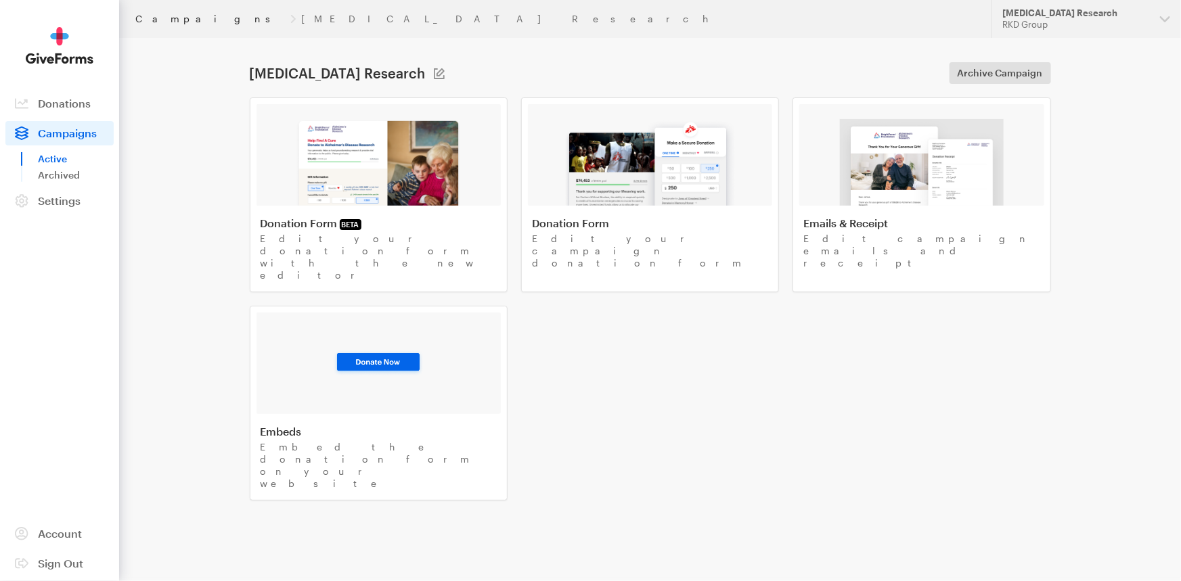
click at [173, 18] on link "Campaigns" at bounding box center [210, 19] width 150 height 11
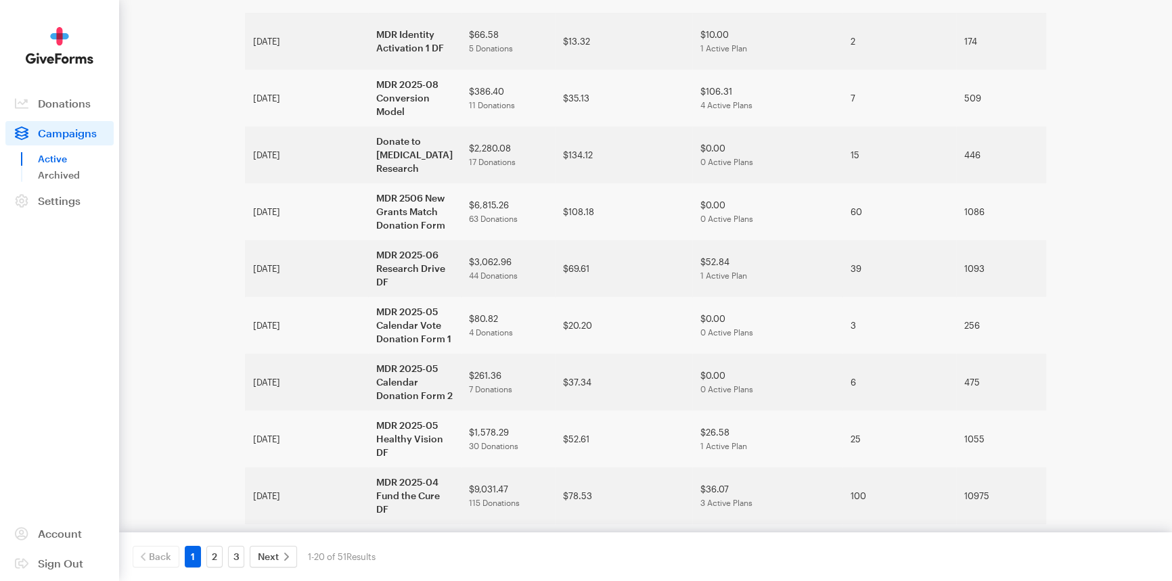
scroll to position [430, 0]
click at [228, 561] on link "3" at bounding box center [236, 557] width 16 height 22
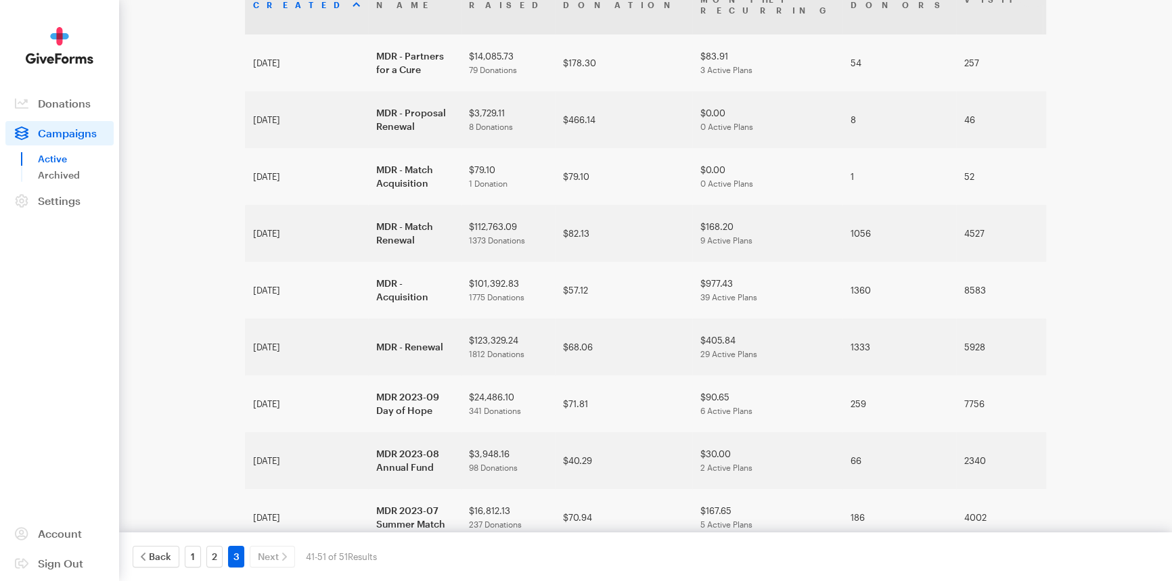
scroll to position [148, 0]
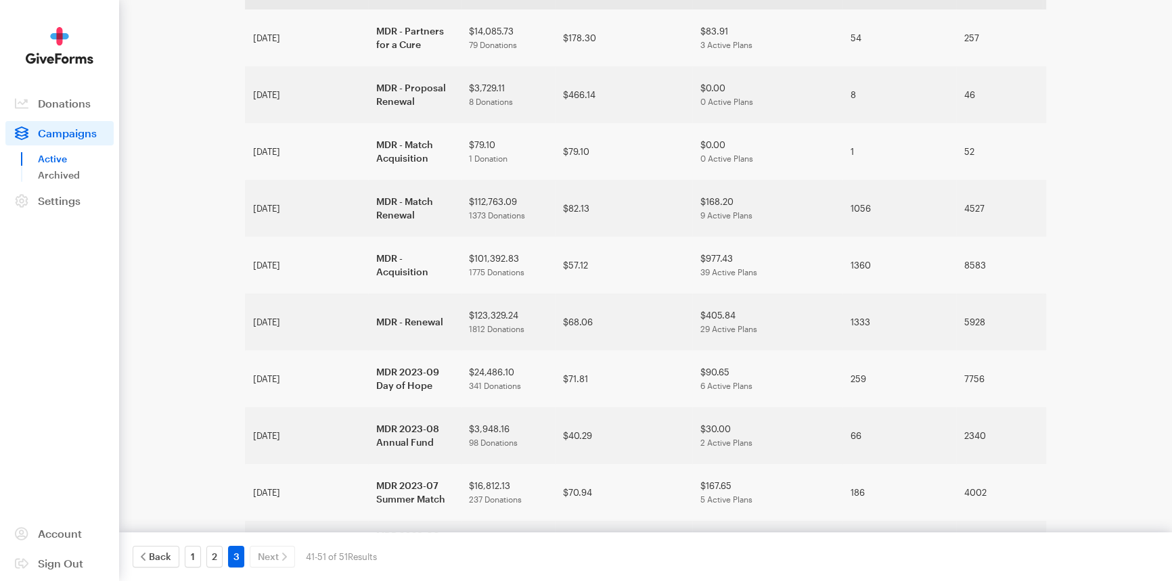
click at [1087, 225] on div "Campaigns Active Updates Support [MEDICAL_DATA] Research RKD Group Organization…" at bounding box center [586, 281] width 1172 height 859
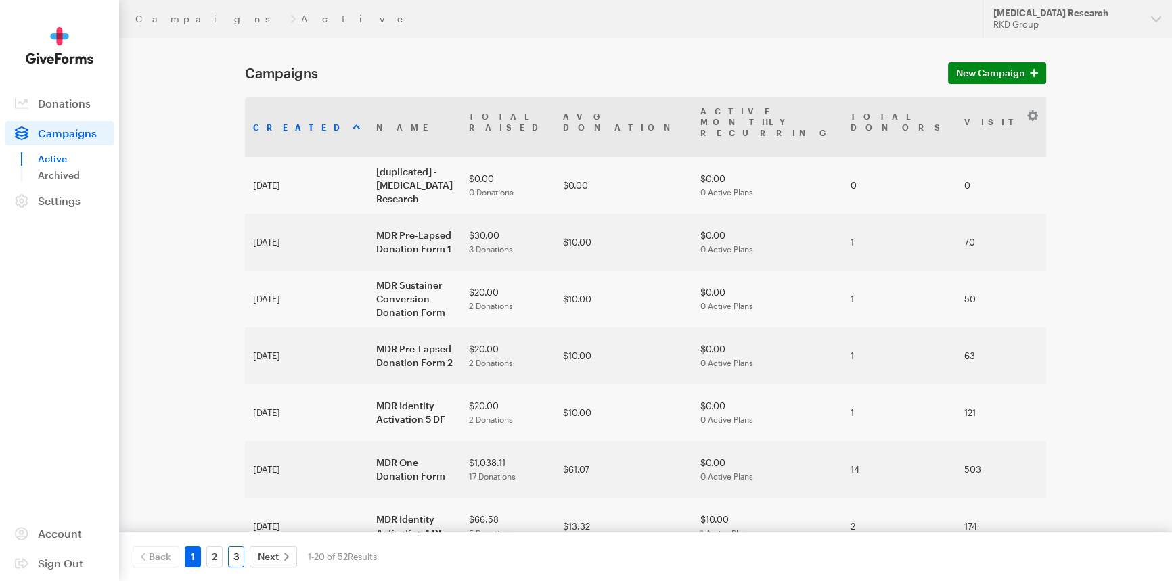
click at [241, 558] on link "3" at bounding box center [236, 557] width 16 height 22
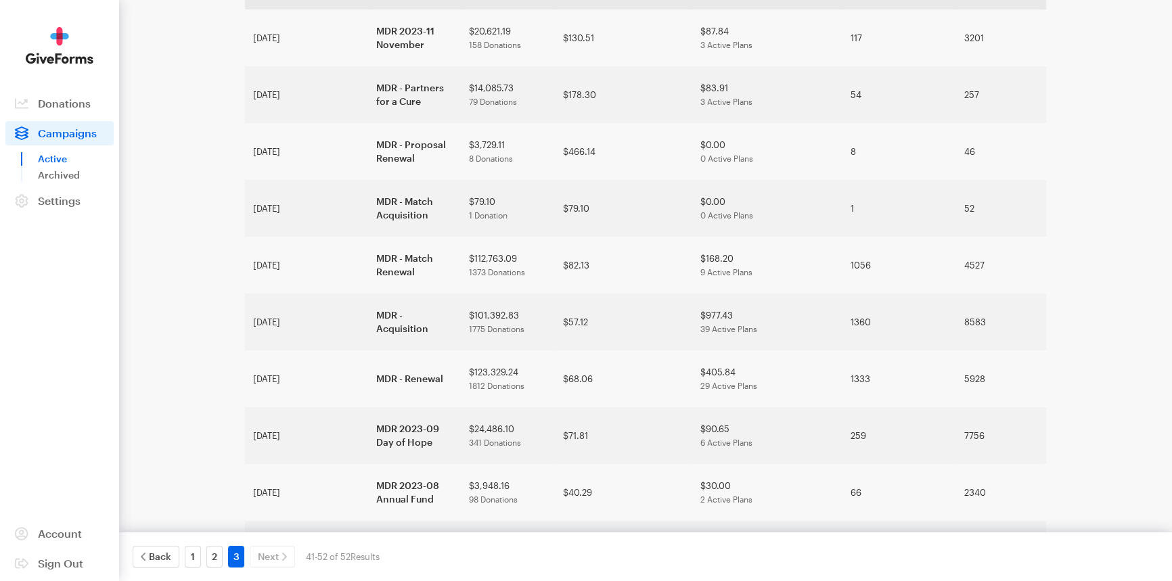
scroll to position [190, 0]
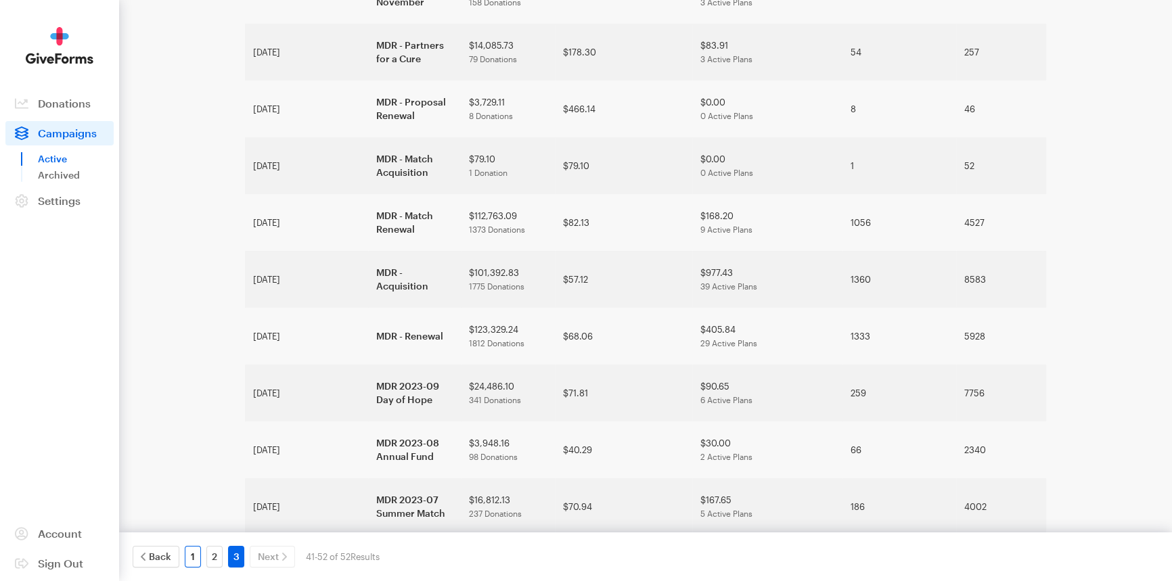
click at [193, 555] on link "1" at bounding box center [193, 557] width 16 height 22
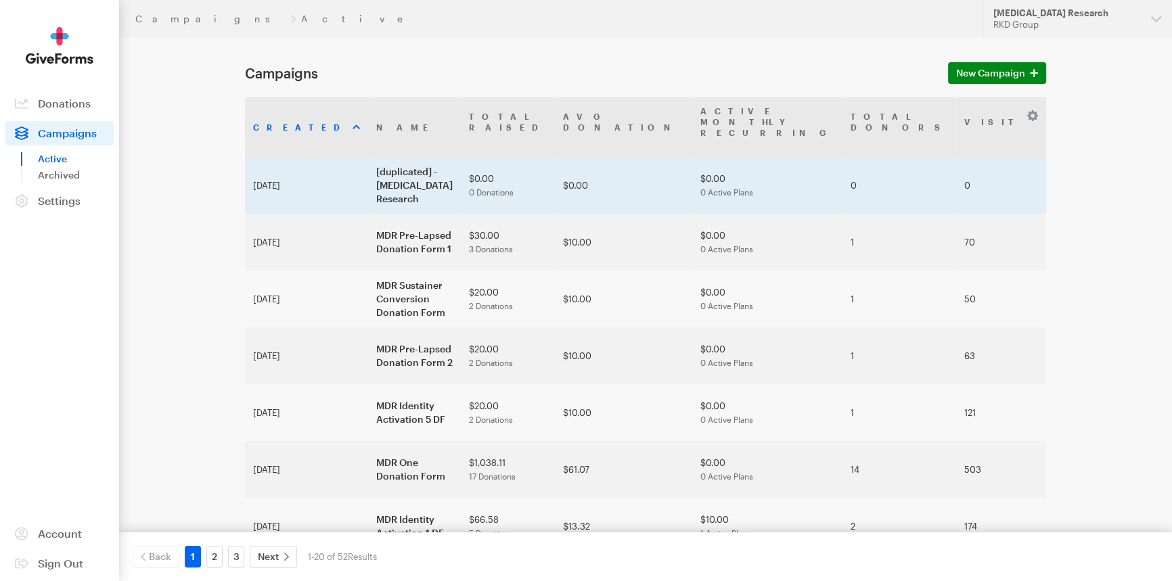
click at [368, 162] on td "[duplicated] - [MEDICAL_DATA] Research" at bounding box center [414, 185] width 93 height 57
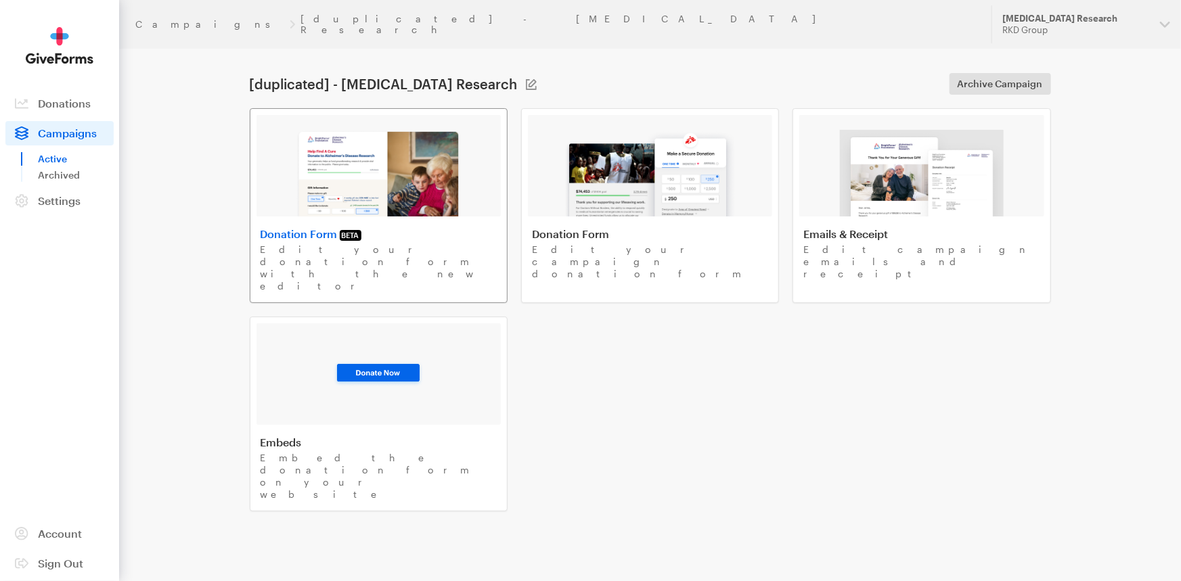
click at [405, 177] on img at bounding box center [379, 173] width 166 height 87
click at [620, 151] on img at bounding box center [650, 173] width 173 height 87
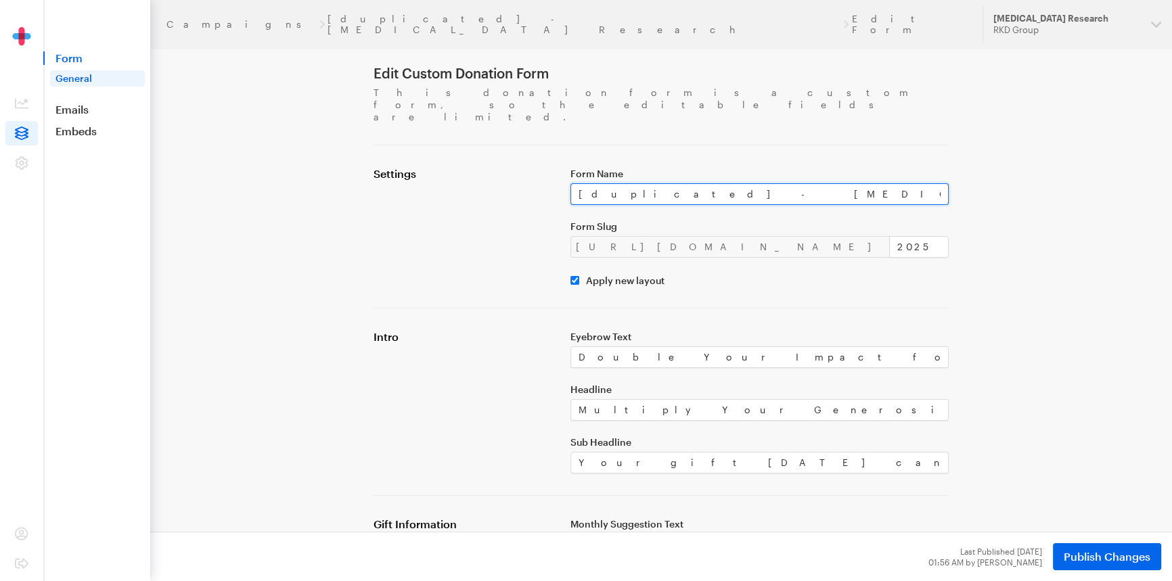
drag, startPoint x: 801, startPoint y: 172, endPoint x: 528, endPoint y: 166, distance: 272.7
click at [528, 167] on div "Settings Form Name [duplicated] - Macular Degeneration Research Form Slug https…" at bounding box center [660, 226] width 591 height 119
paste input "MDR 2510 Day of Hope Donation Form"
type input "MDR 2510 Day of Hope Donation Form"
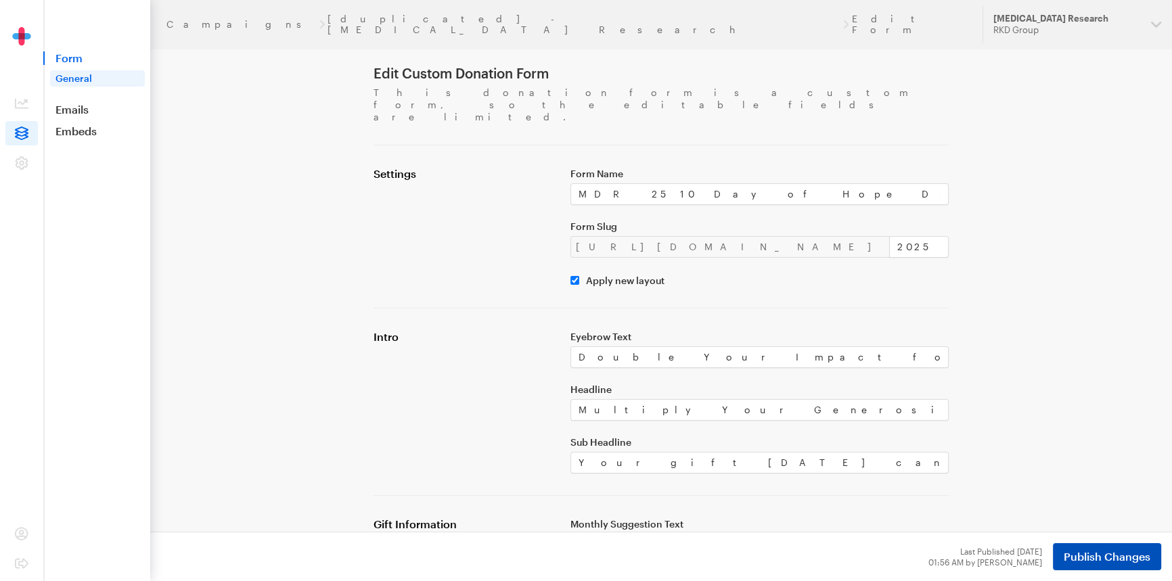
click at [1054, 556] on button "Publish Changes" at bounding box center [1107, 556] width 108 height 27
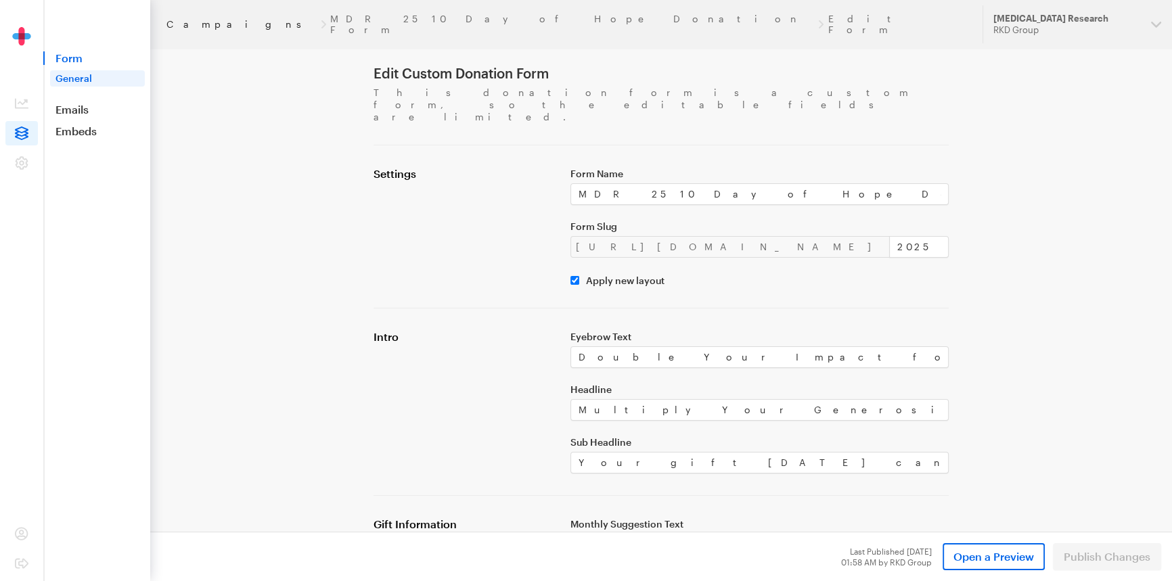
click at [183, 23] on link "Campaigns" at bounding box center [241, 24] width 150 height 11
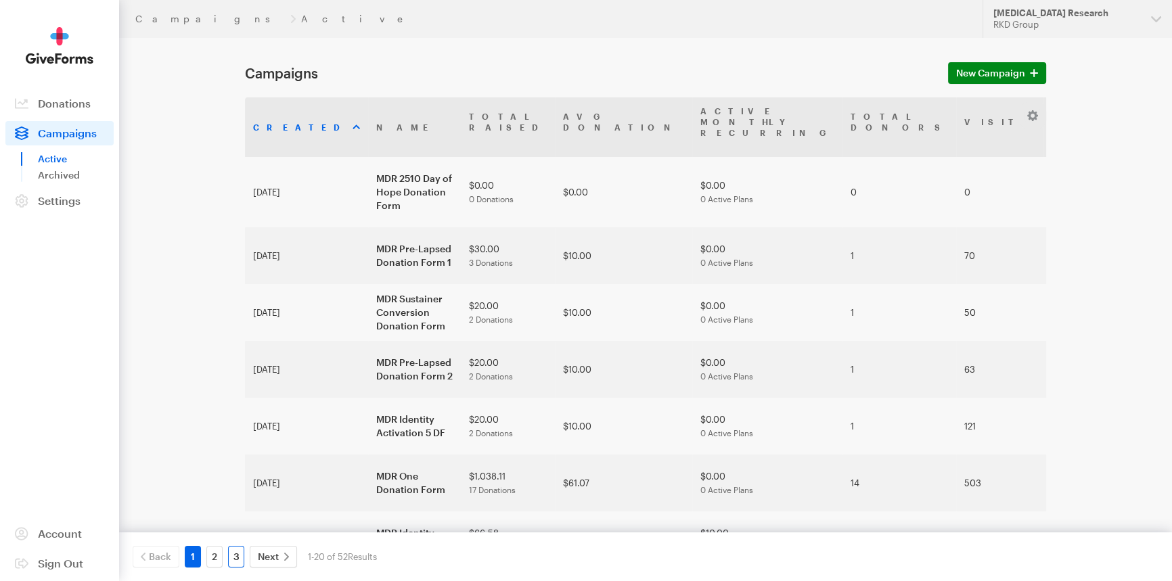
click at [235, 551] on link "3" at bounding box center [236, 557] width 16 height 22
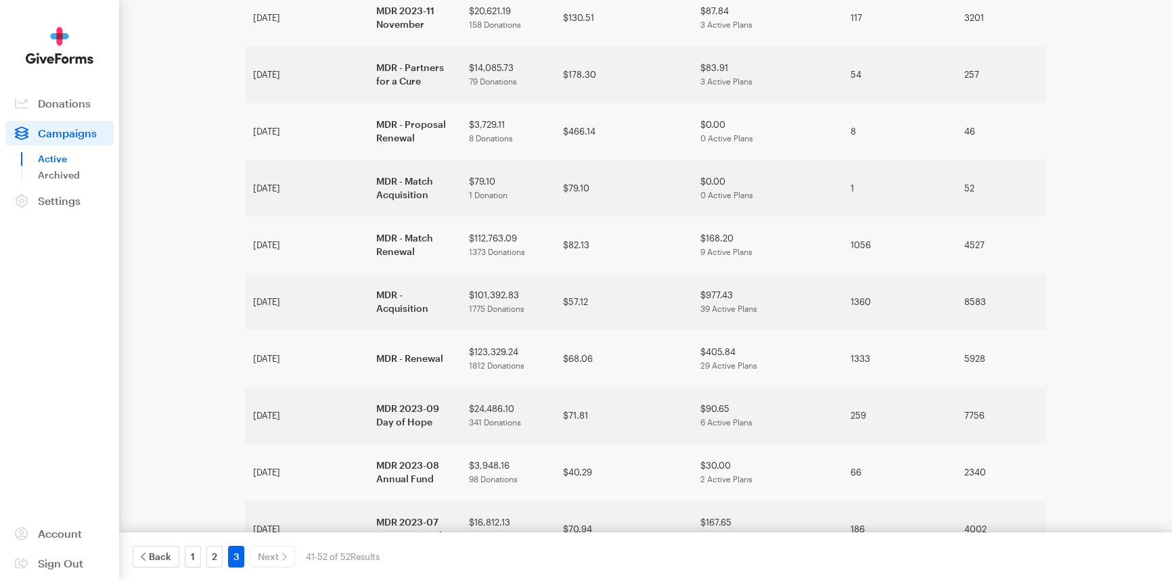
scroll to position [190, 0]
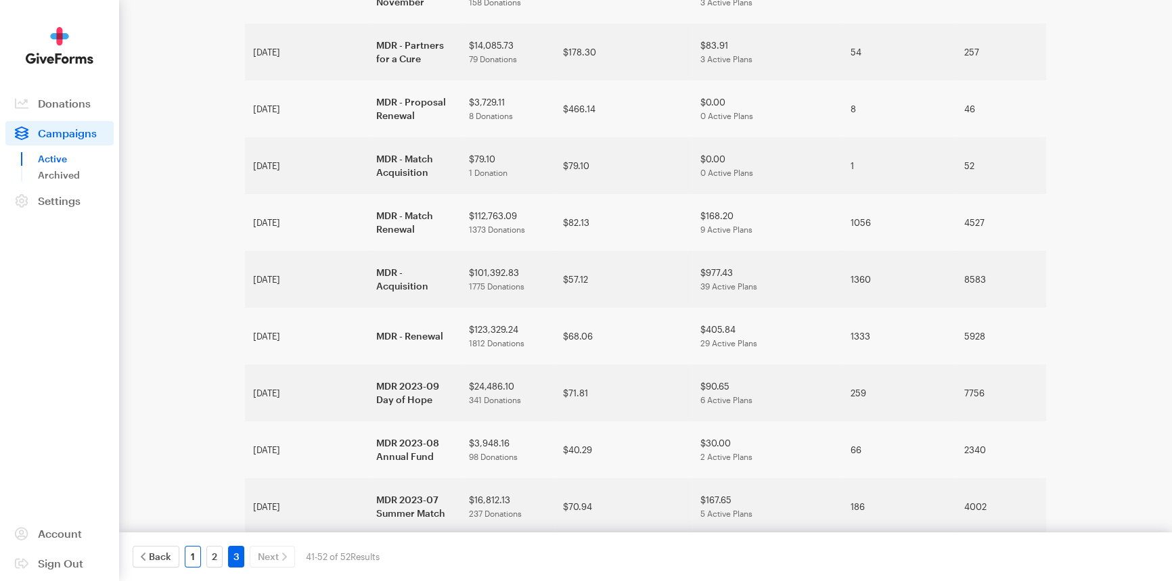
click at [198, 553] on link "1" at bounding box center [193, 557] width 16 height 22
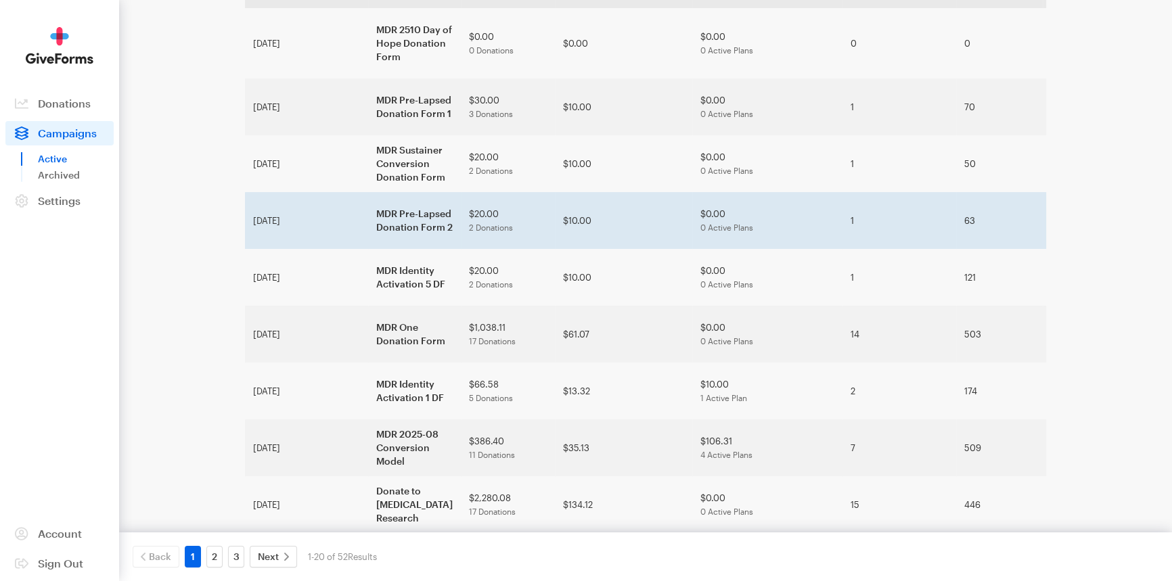
scroll to position [246, 0]
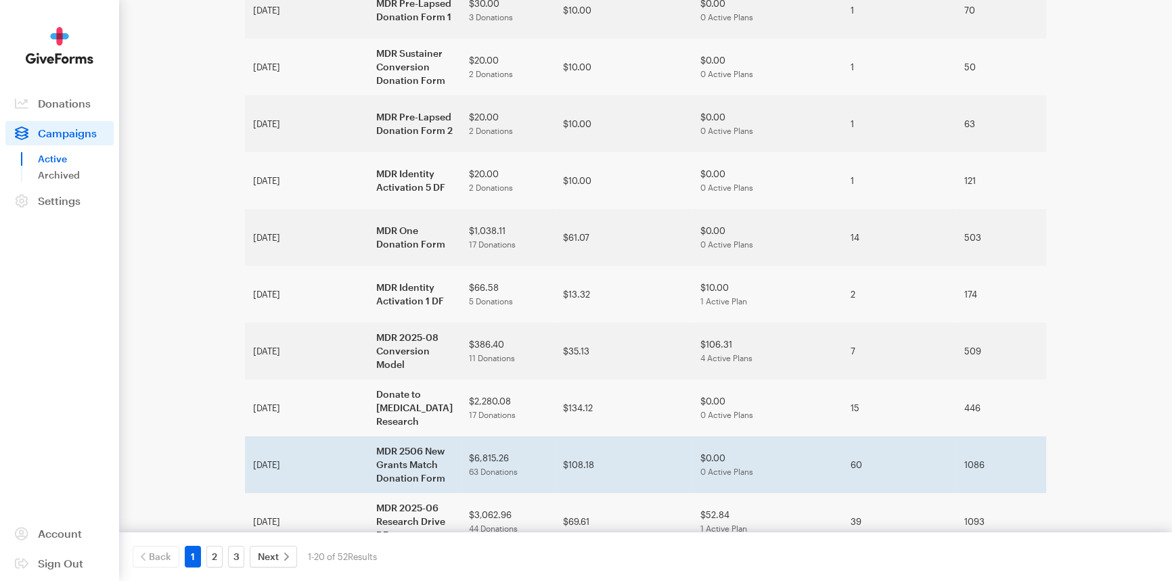
click at [368, 436] on td "MDR 2506 New Grants Match Donation Form" at bounding box center [414, 464] width 93 height 57
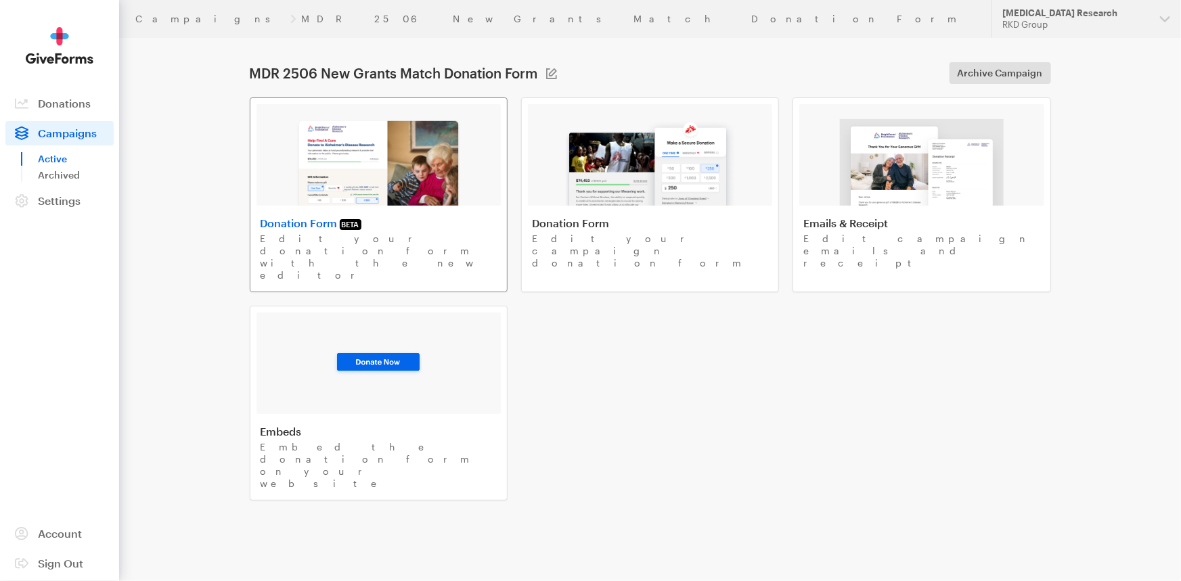
click at [375, 189] on img at bounding box center [379, 162] width 166 height 87
click at [146, 19] on link "Campaigns" at bounding box center [210, 19] width 150 height 11
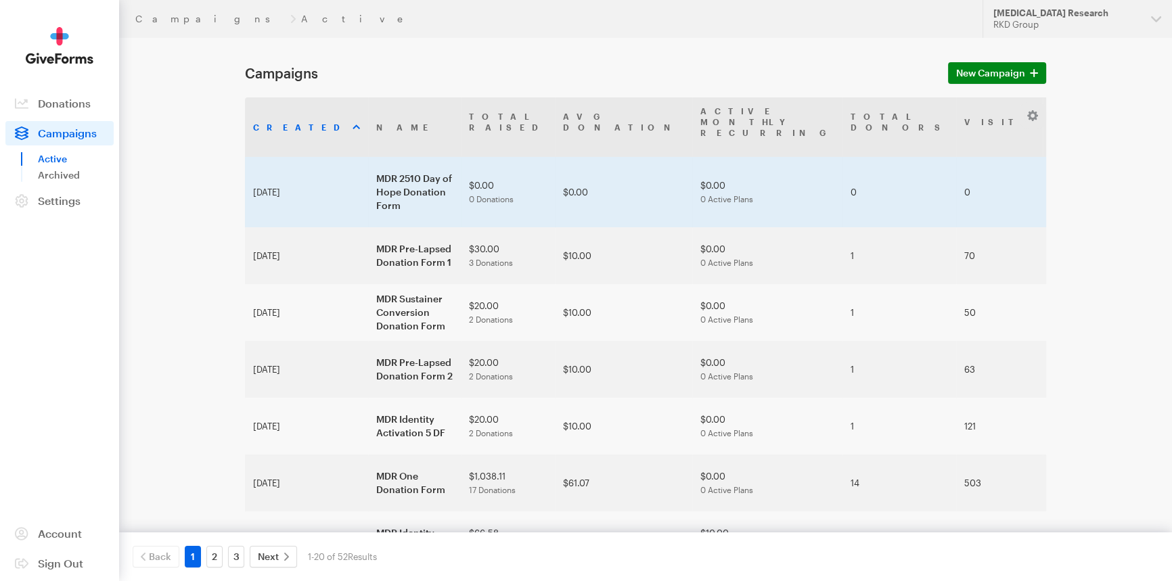
click at [389, 164] on td "MDR 2510 Day of Hope Donation Form" at bounding box center [414, 192] width 93 height 70
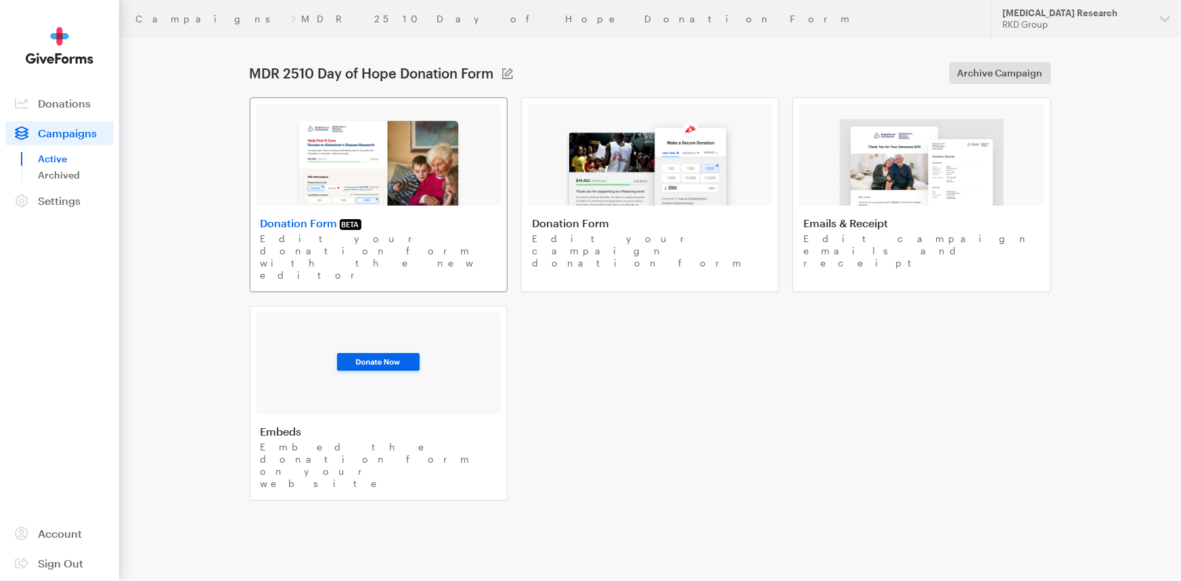
click at [383, 179] on img at bounding box center [379, 162] width 166 height 87
click at [437, 125] on img at bounding box center [379, 162] width 166 height 87
click at [172, 20] on link "Campaigns" at bounding box center [210, 19] width 150 height 11
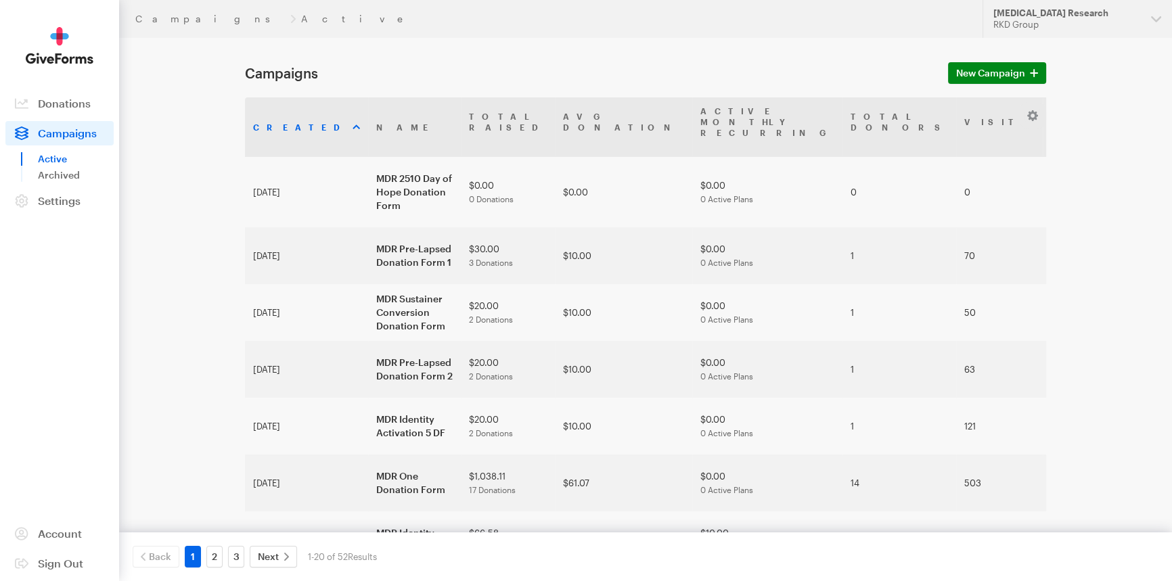
click at [1158, 9] on button "[MEDICAL_DATA] Research RKD Group" at bounding box center [1076, 19] width 189 height 38
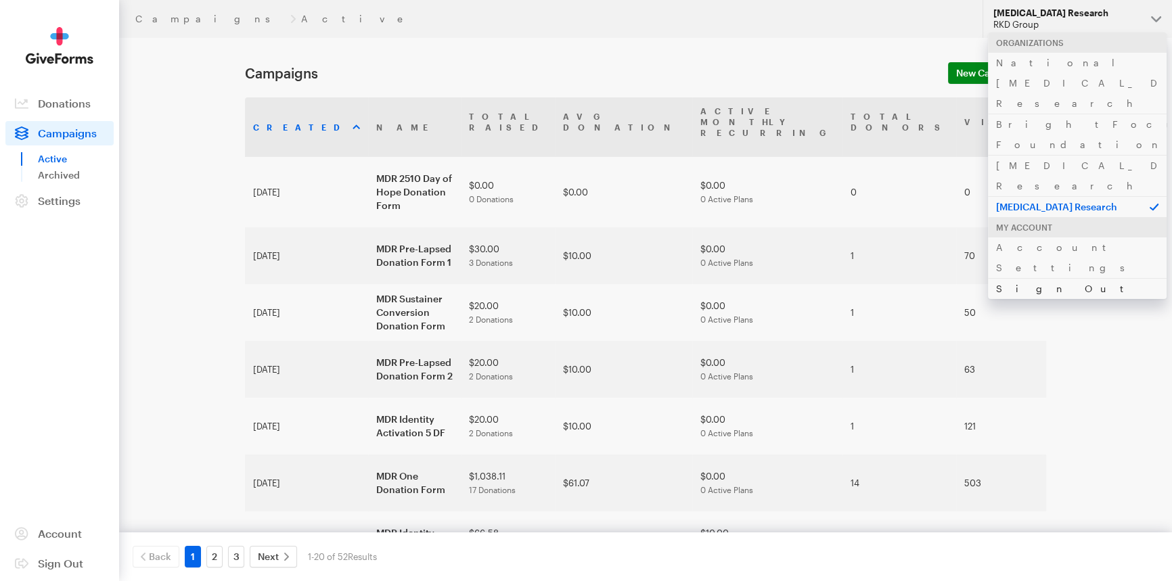
click at [1008, 278] on link "Sign Out" at bounding box center [1077, 288] width 179 height 21
